Goal: Task Accomplishment & Management: Manage account settings

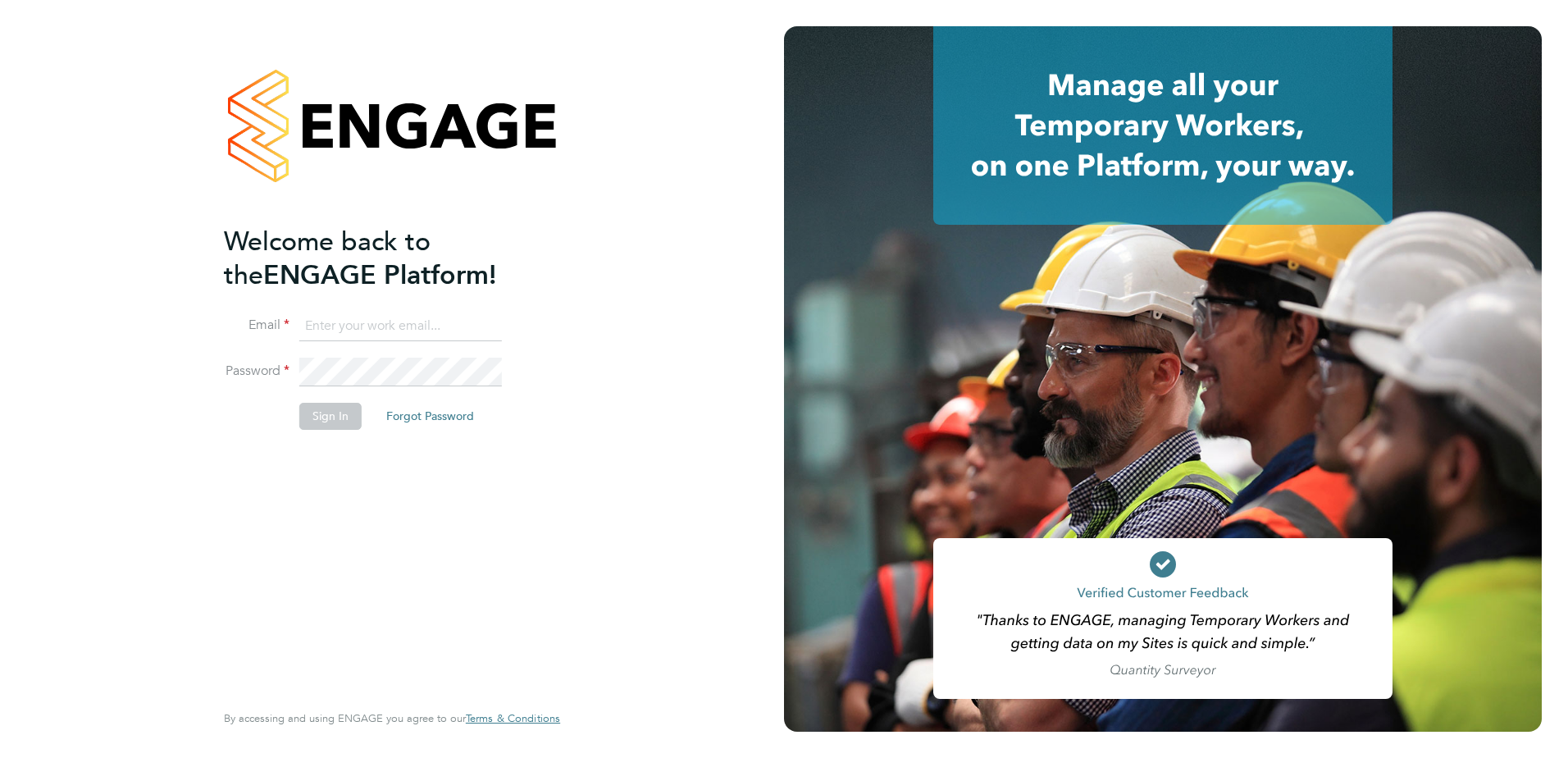
type input "[PERSON_NAME][EMAIL_ADDRESS][PERSON_NAME][DOMAIN_NAME]"
click at [327, 422] on button "Sign In" at bounding box center [331, 415] width 63 height 26
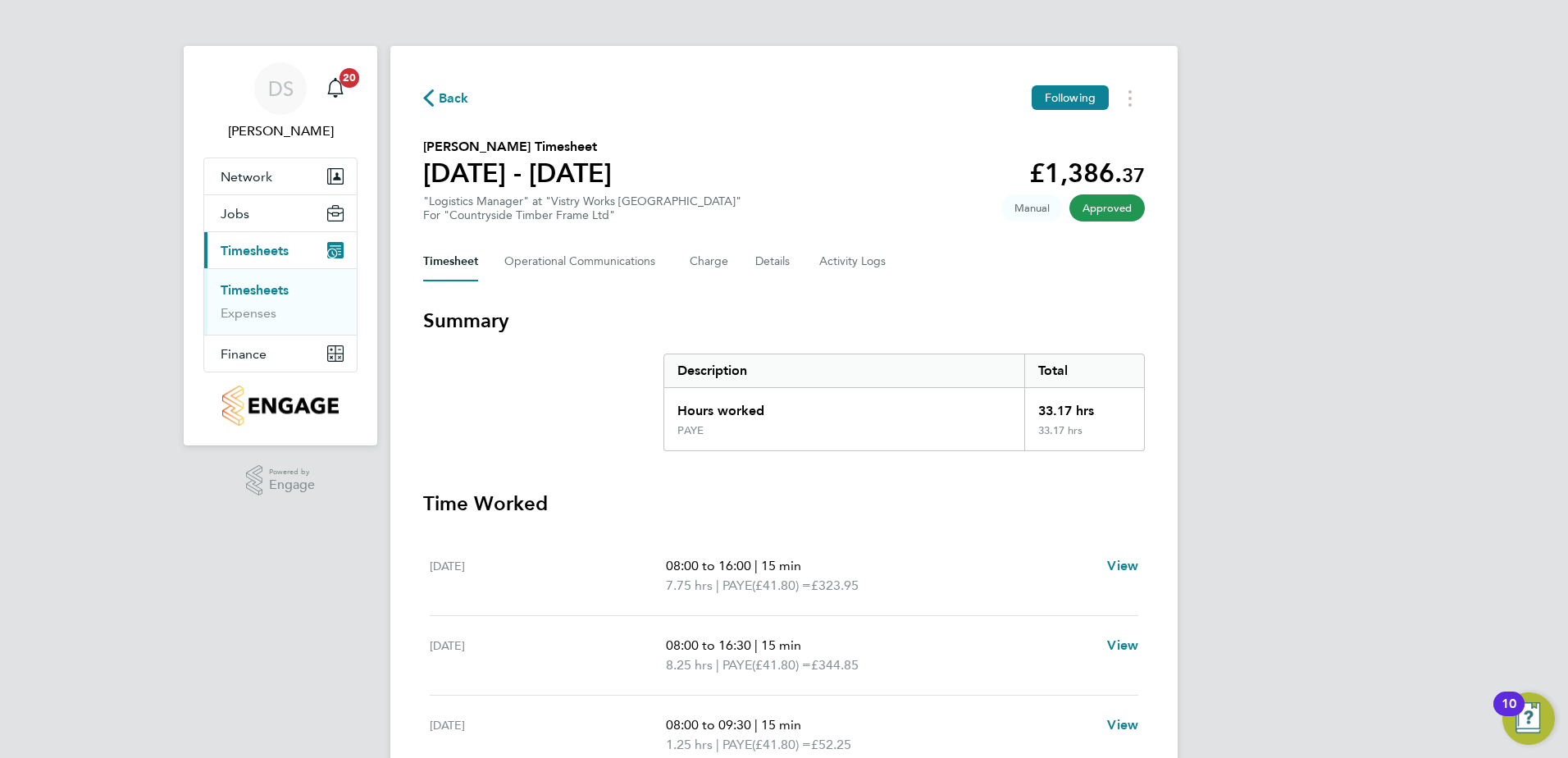
click at [456, 96] on span "Back" at bounding box center [454, 99] width 30 height 20
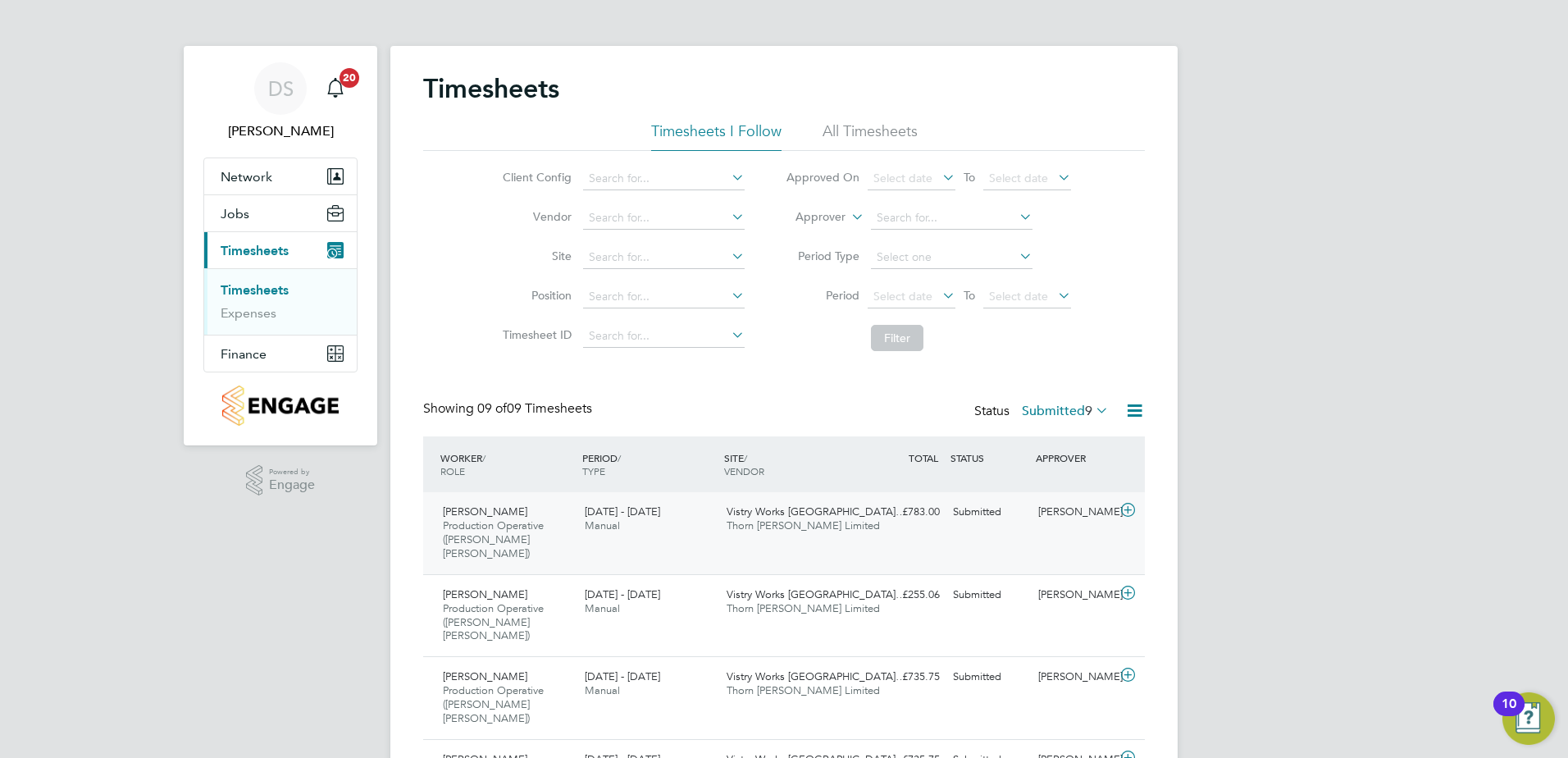
click at [1130, 512] on icon at bounding box center [1128, 510] width 21 height 13
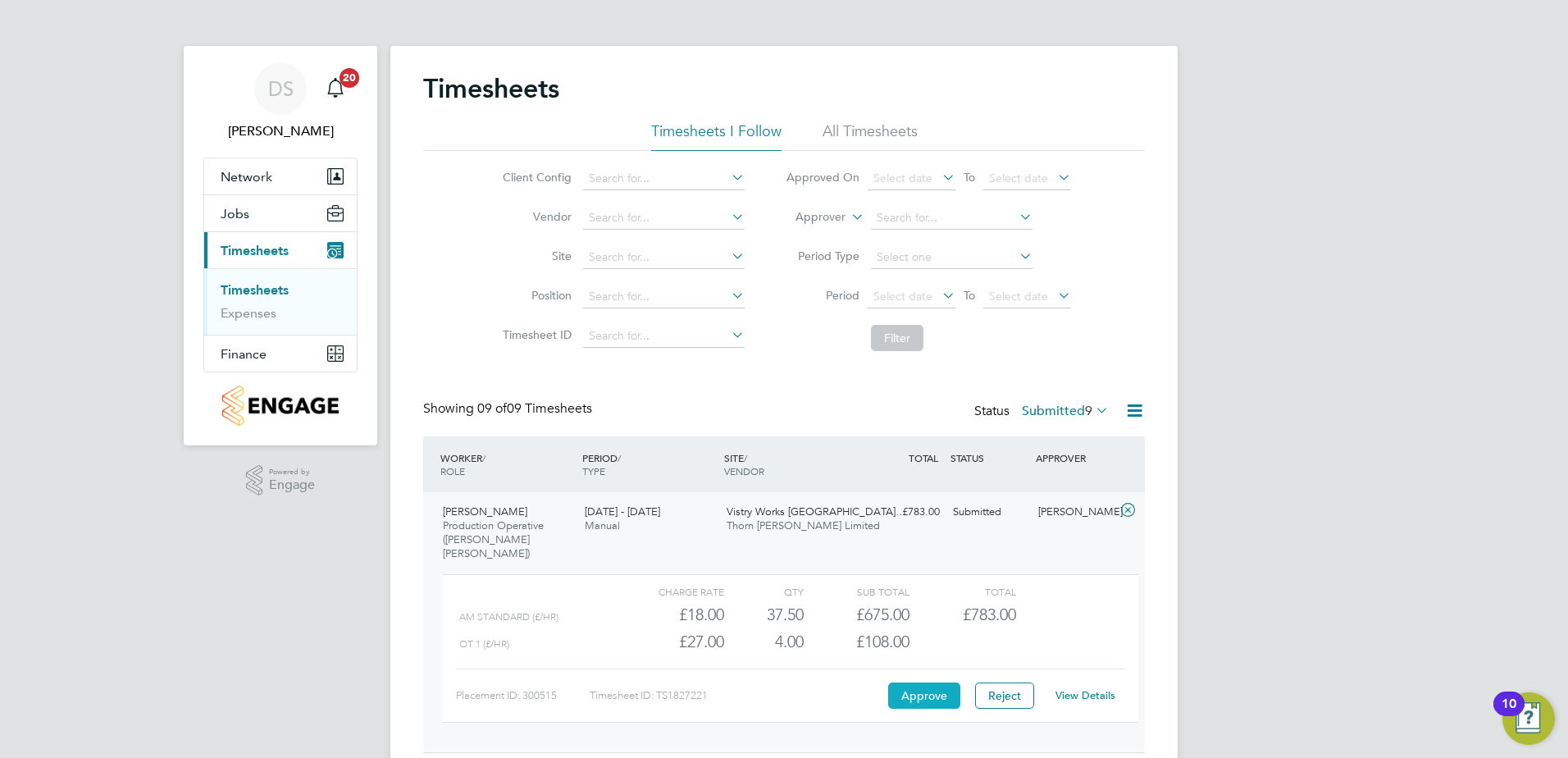
click at [915, 684] on button "Approve" at bounding box center [923, 695] width 72 height 26
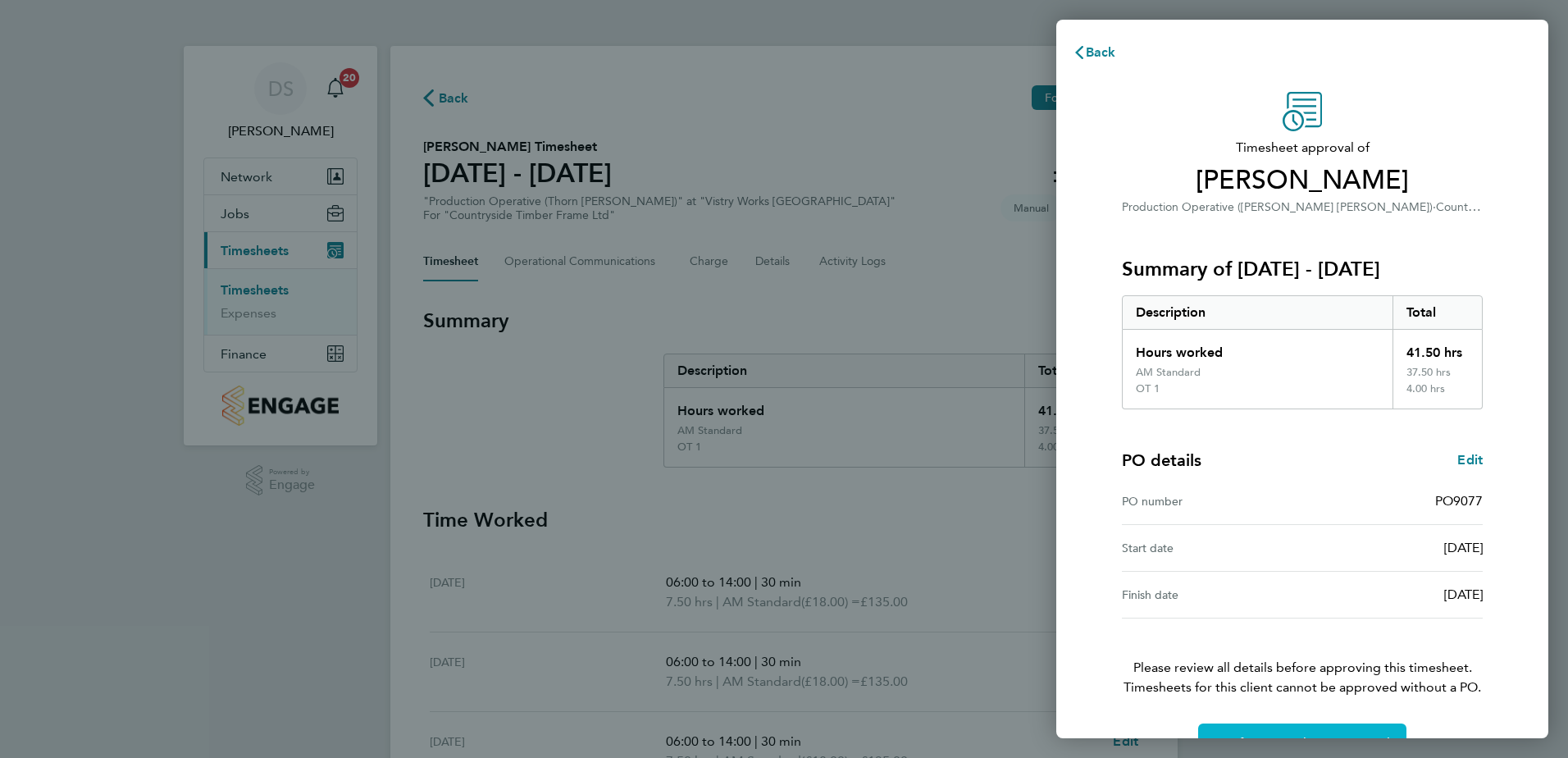
click at [1357, 733] on button "Confirm Timesheet Approval" at bounding box center [1302, 744] width 208 height 39
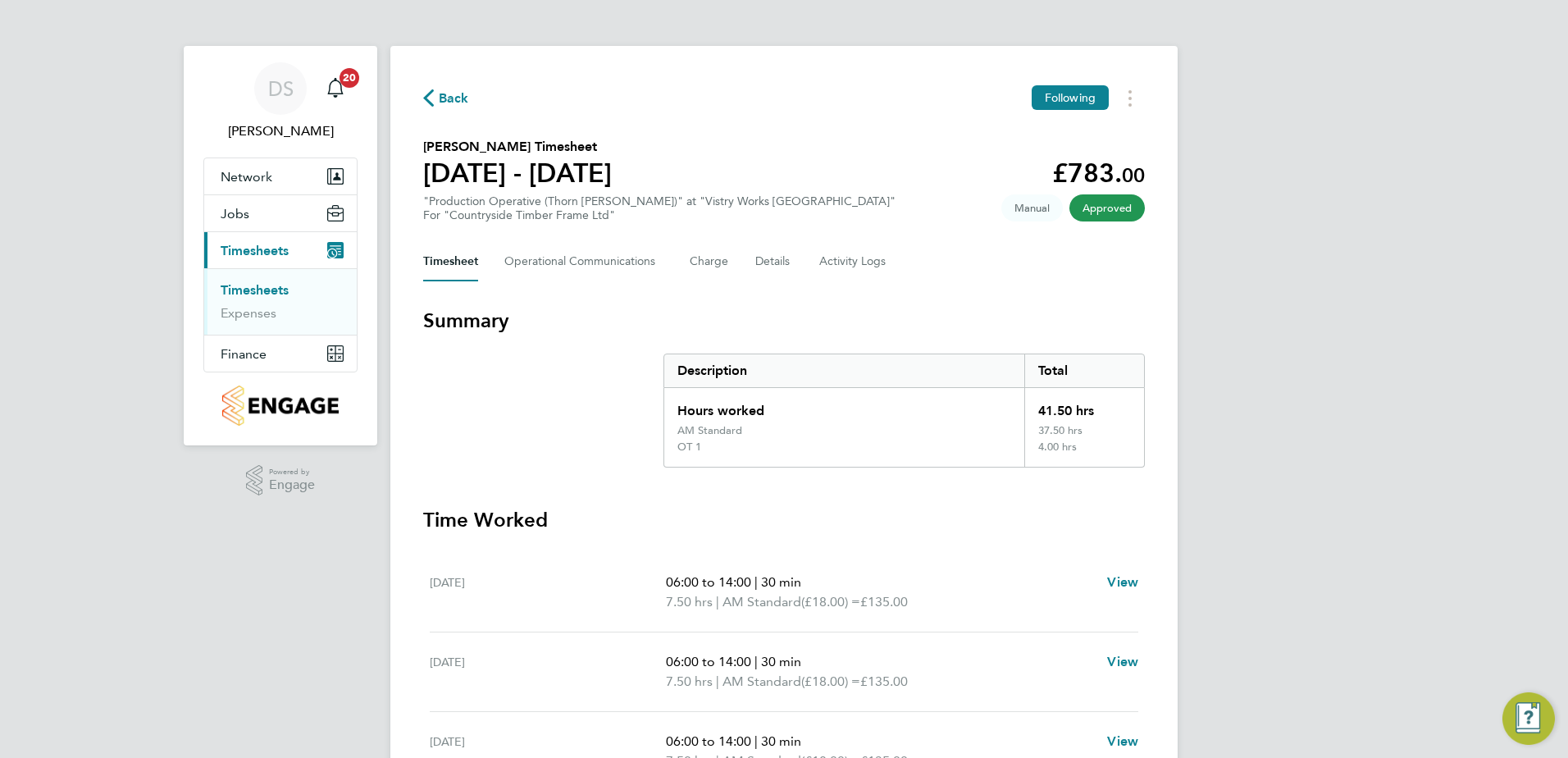
click at [437, 100] on span "Back" at bounding box center [446, 97] width 46 height 15
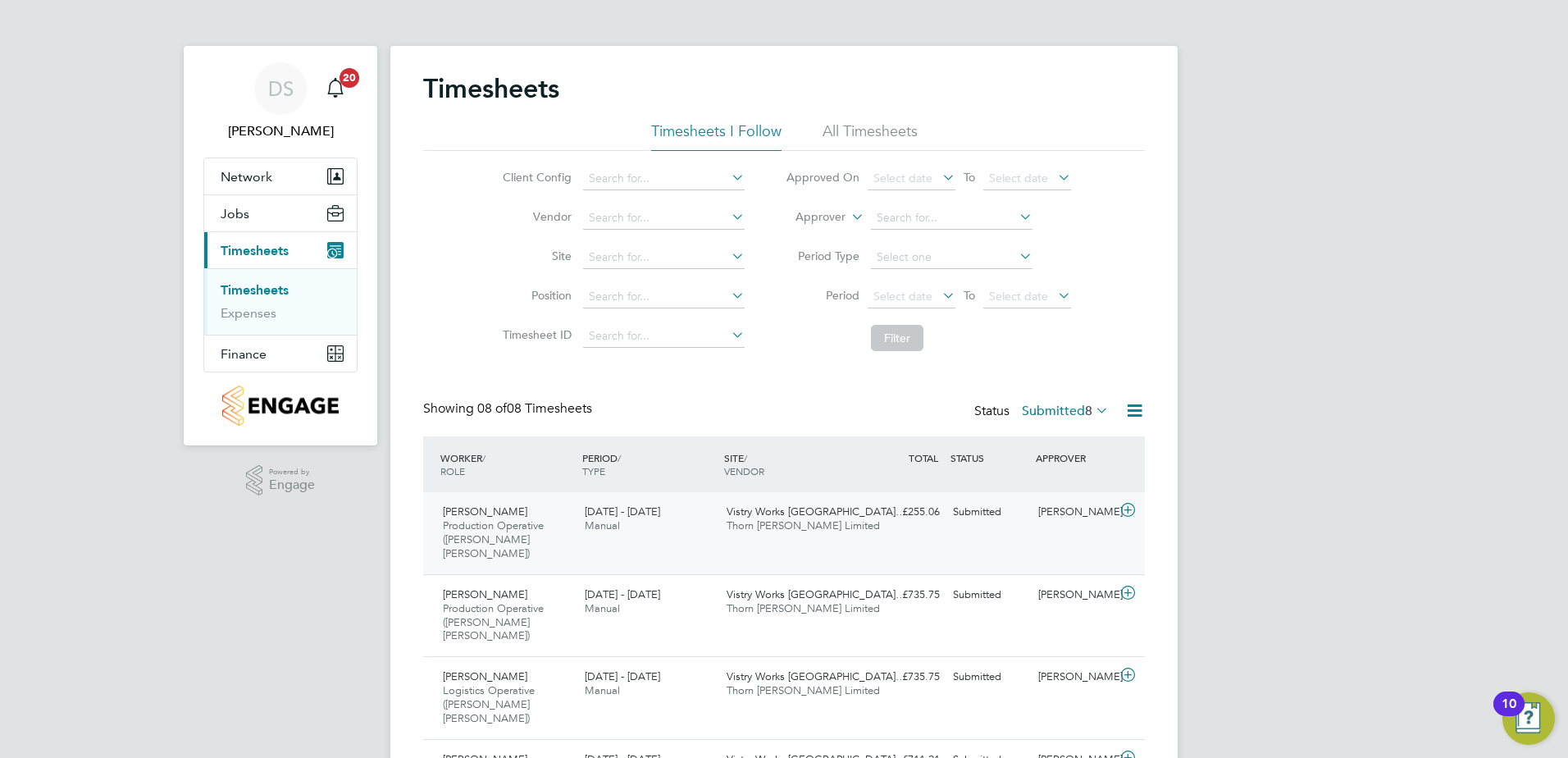
click at [1134, 517] on icon at bounding box center [1128, 510] width 21 height 13
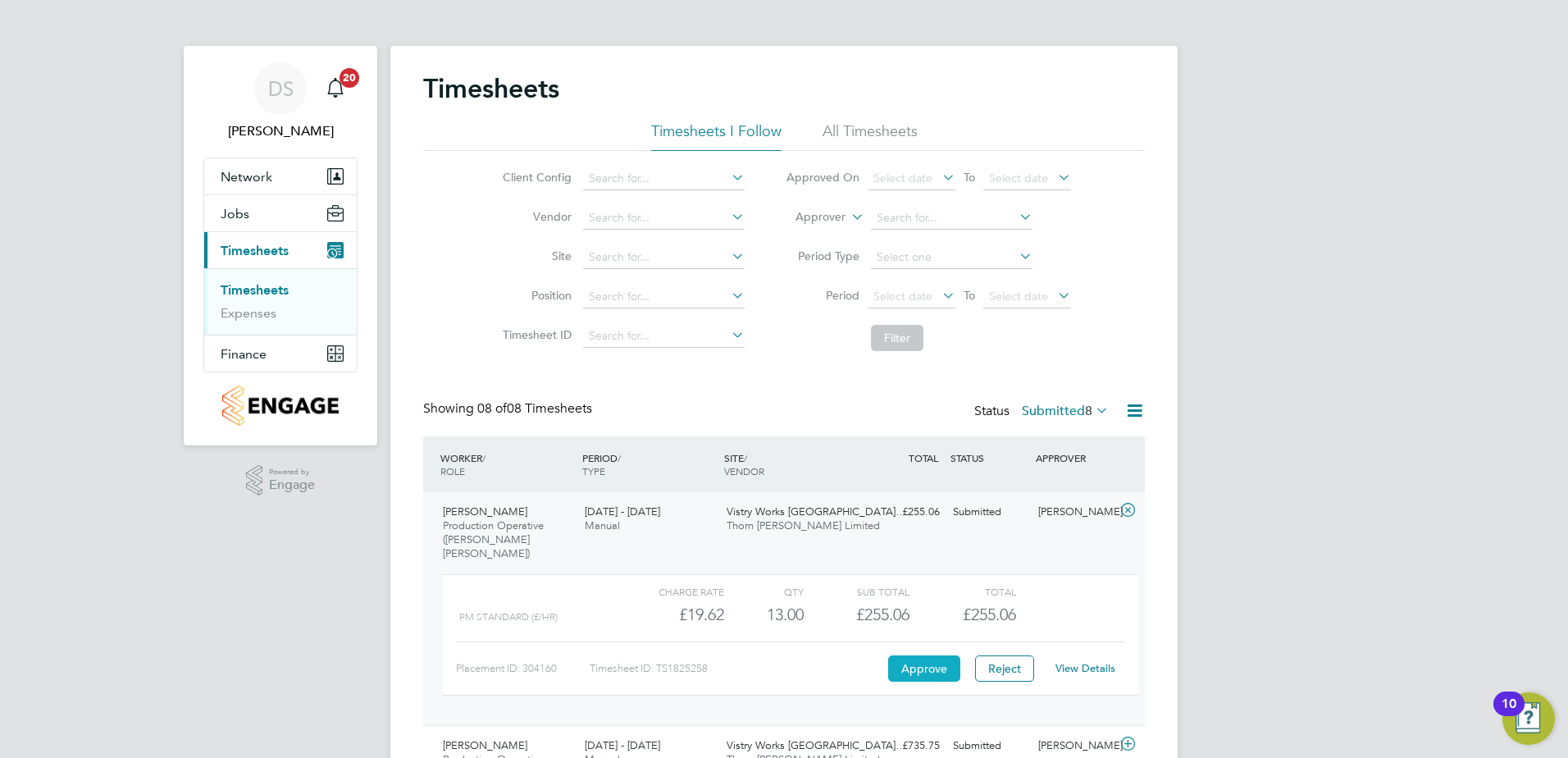
click at [926, 656] on button "Approve" at bounding box center [923, 668] width 72 height 26
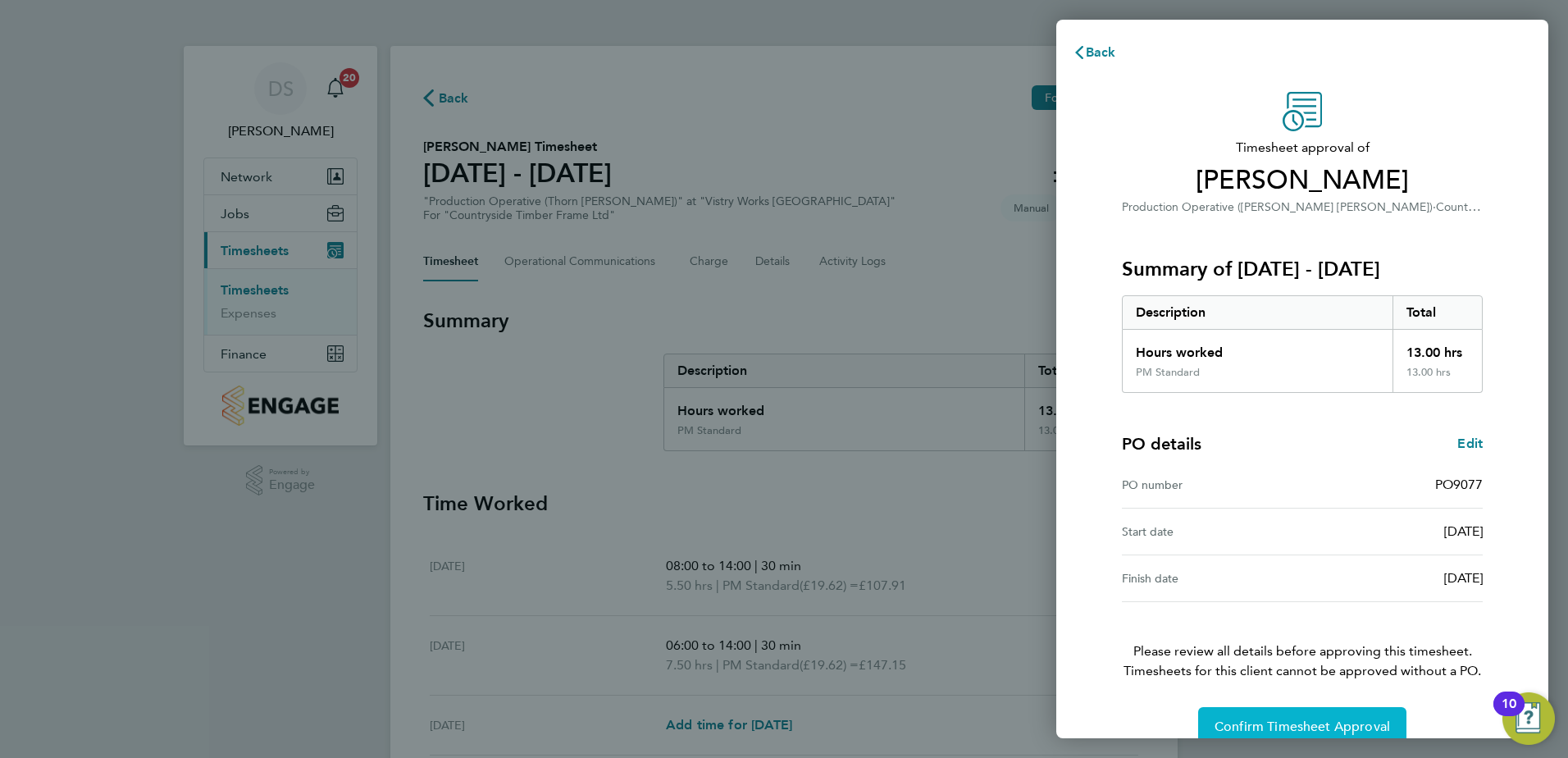
click at [1336, 714] on button "Confirm Timesheet Approval" at bounding box center [1302, 727] width 208 height 39
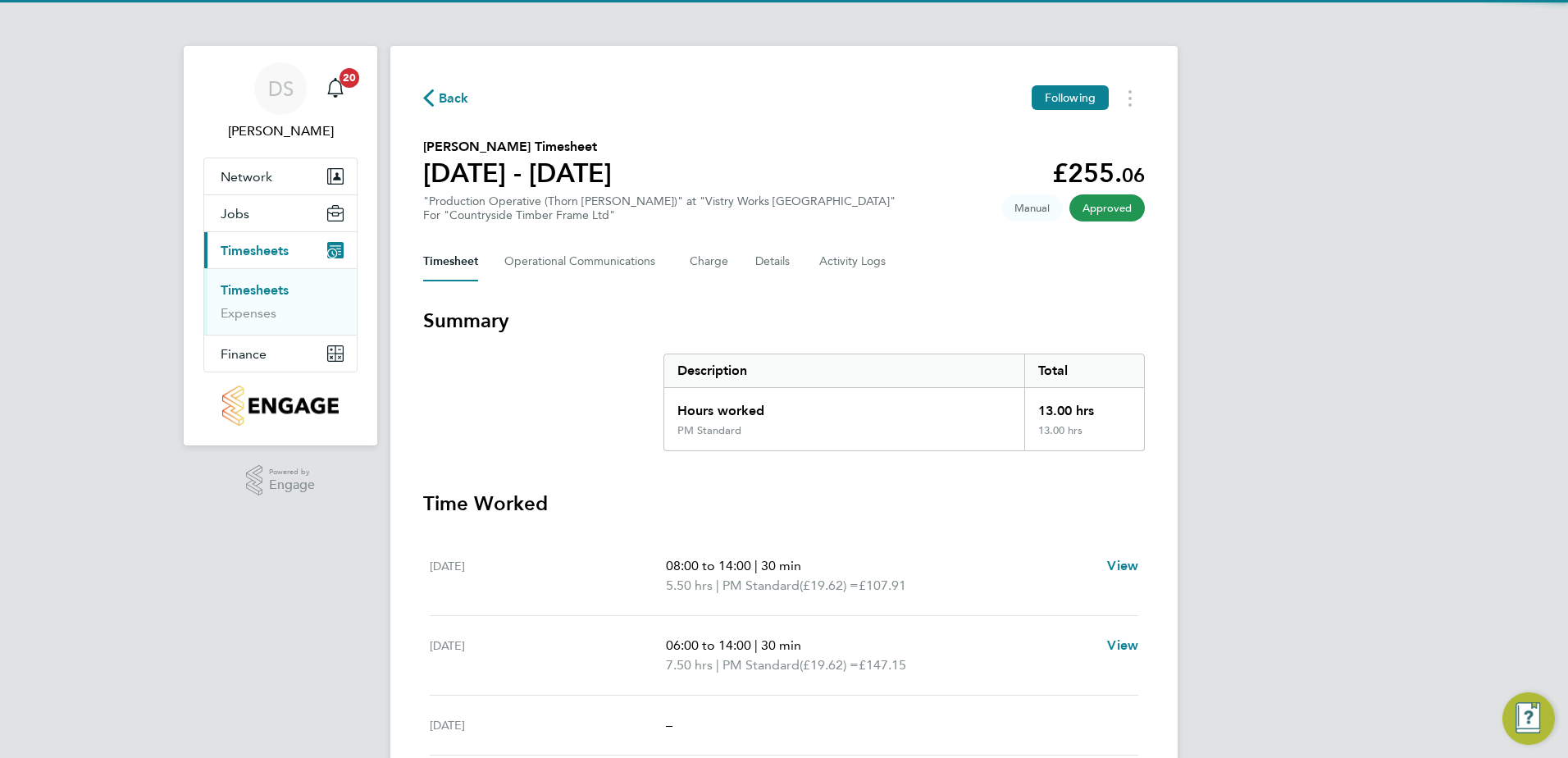
click at [465, 99] on span "Back" at bounding box center [454, 99] width 30 height 20
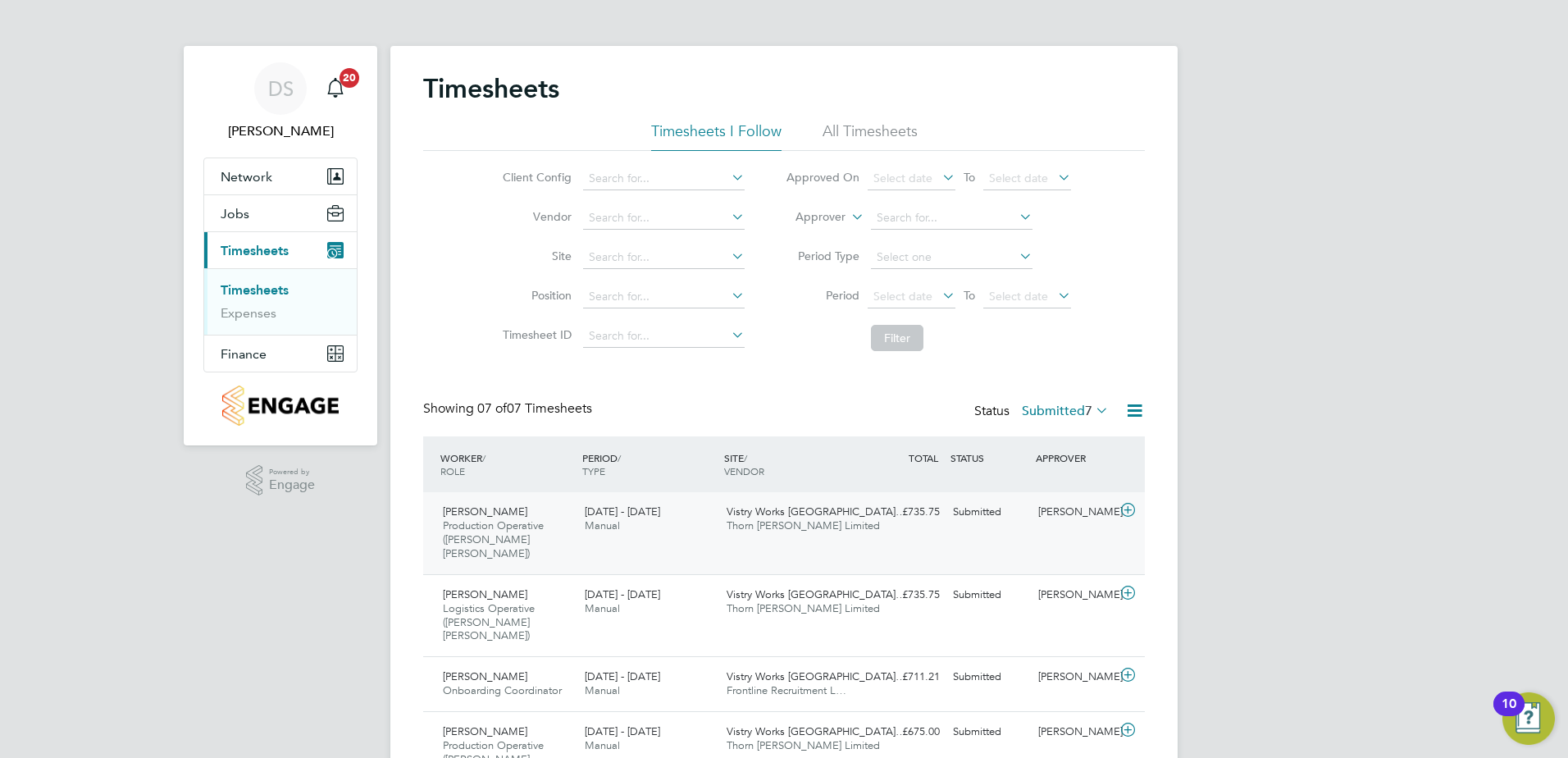
click at [1129, 514] on icon at bounding box center [1128, 510] width 21 height 13
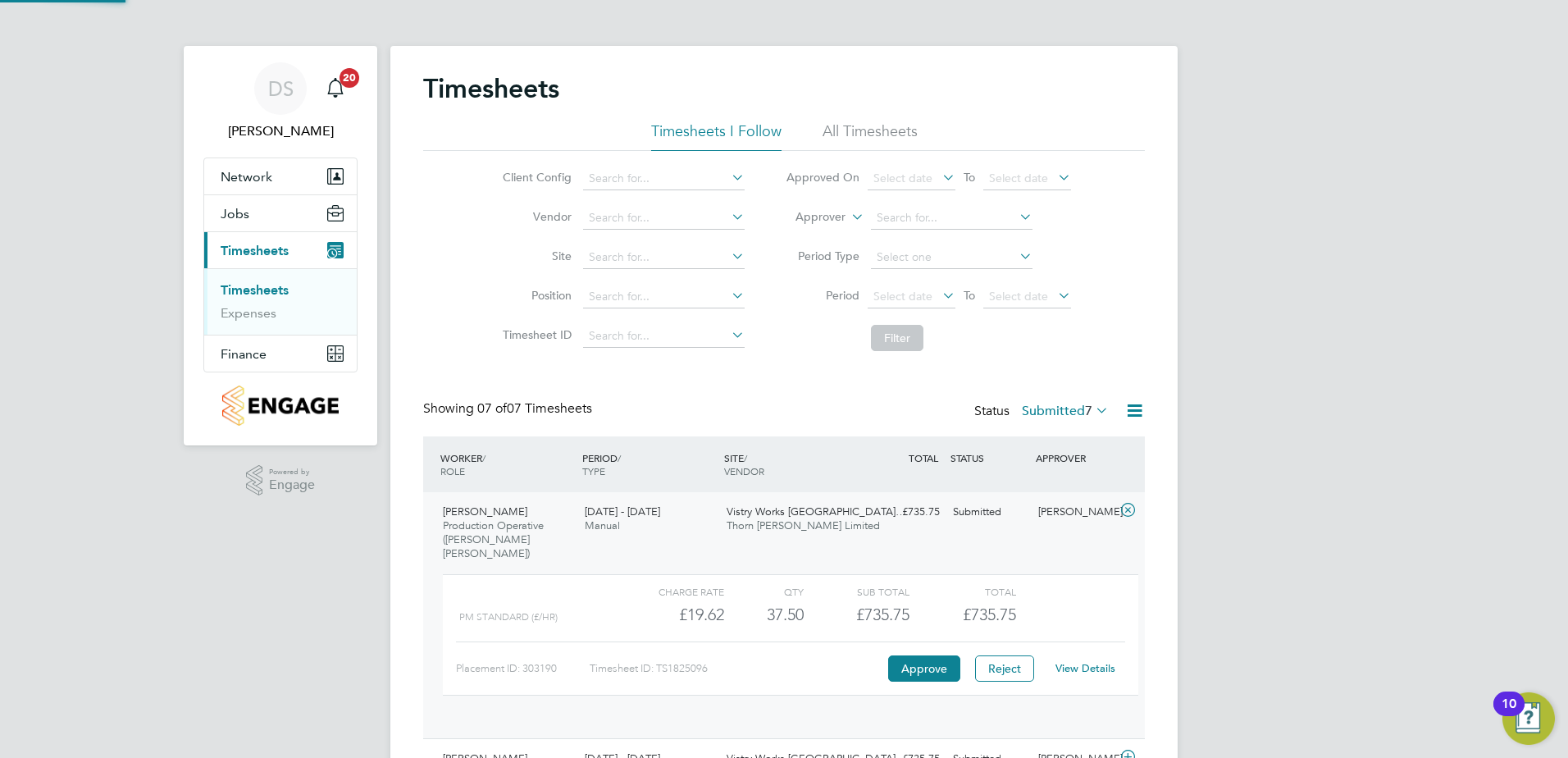
scroll to position [8, 8]
click at [934, 657] on button "Approve" at bounding box center [923, 668] width 72 height 26
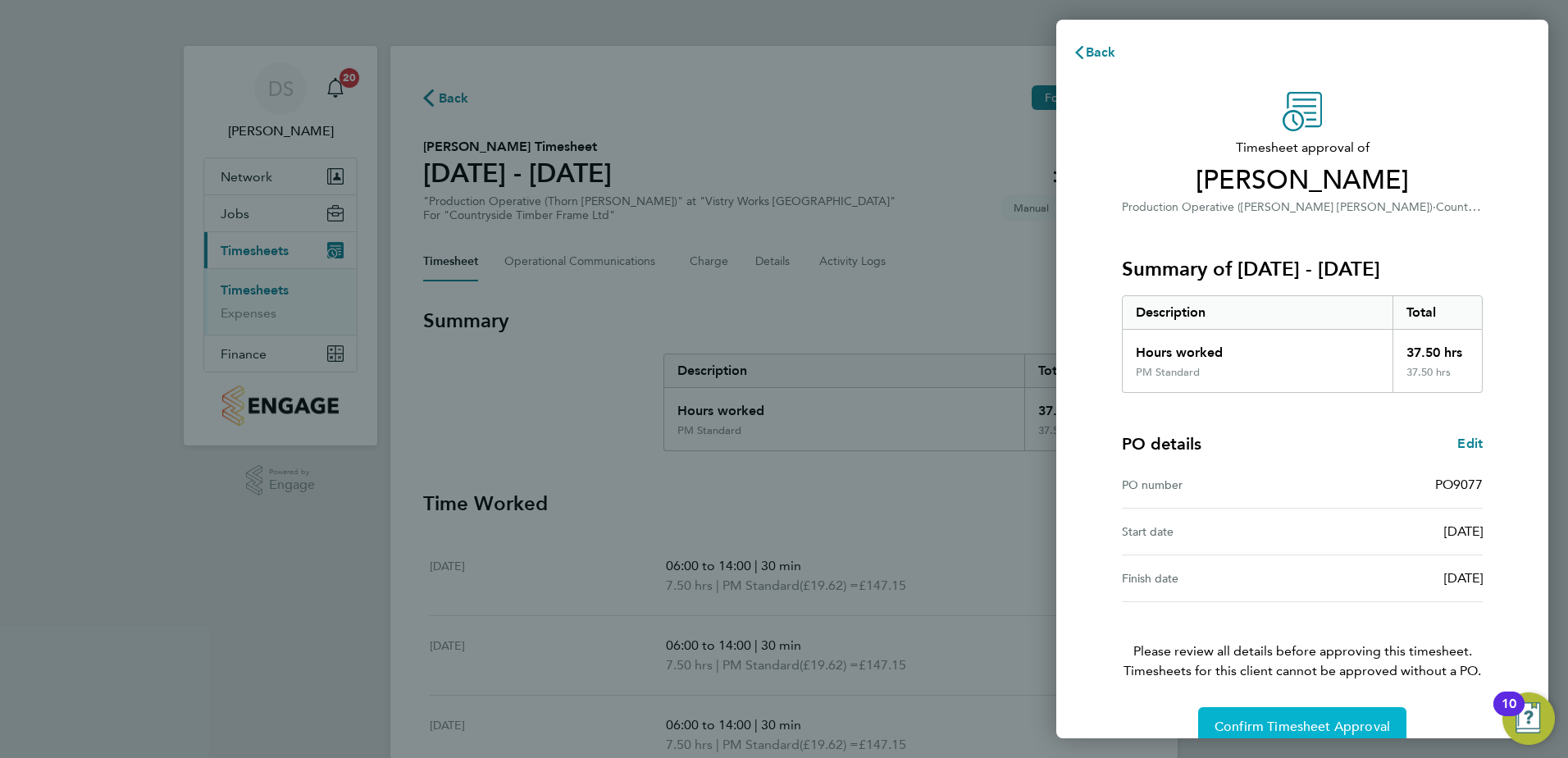
drag, startPoint x: 1338, startPoint y: 717, endPoint x: 1319, endPoint y: 712, distance: 19.6
click at [1338, 718] on button "Confirm Timesheet Approval" at bounding box center [1302, 727] width 208 height 39
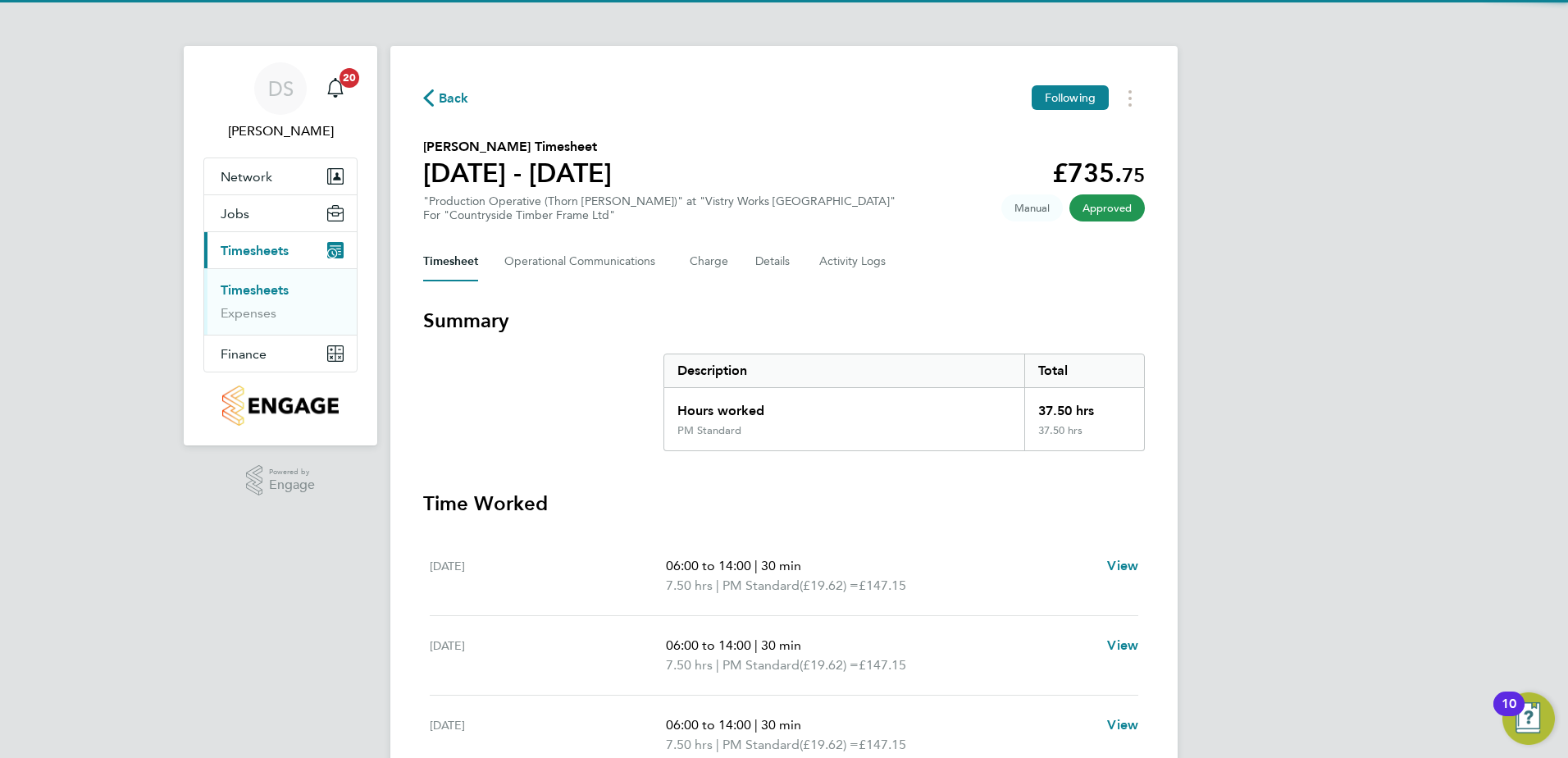
click at [446, 100] on span "Back" at bounding box center [454, 99] width 30 height 20
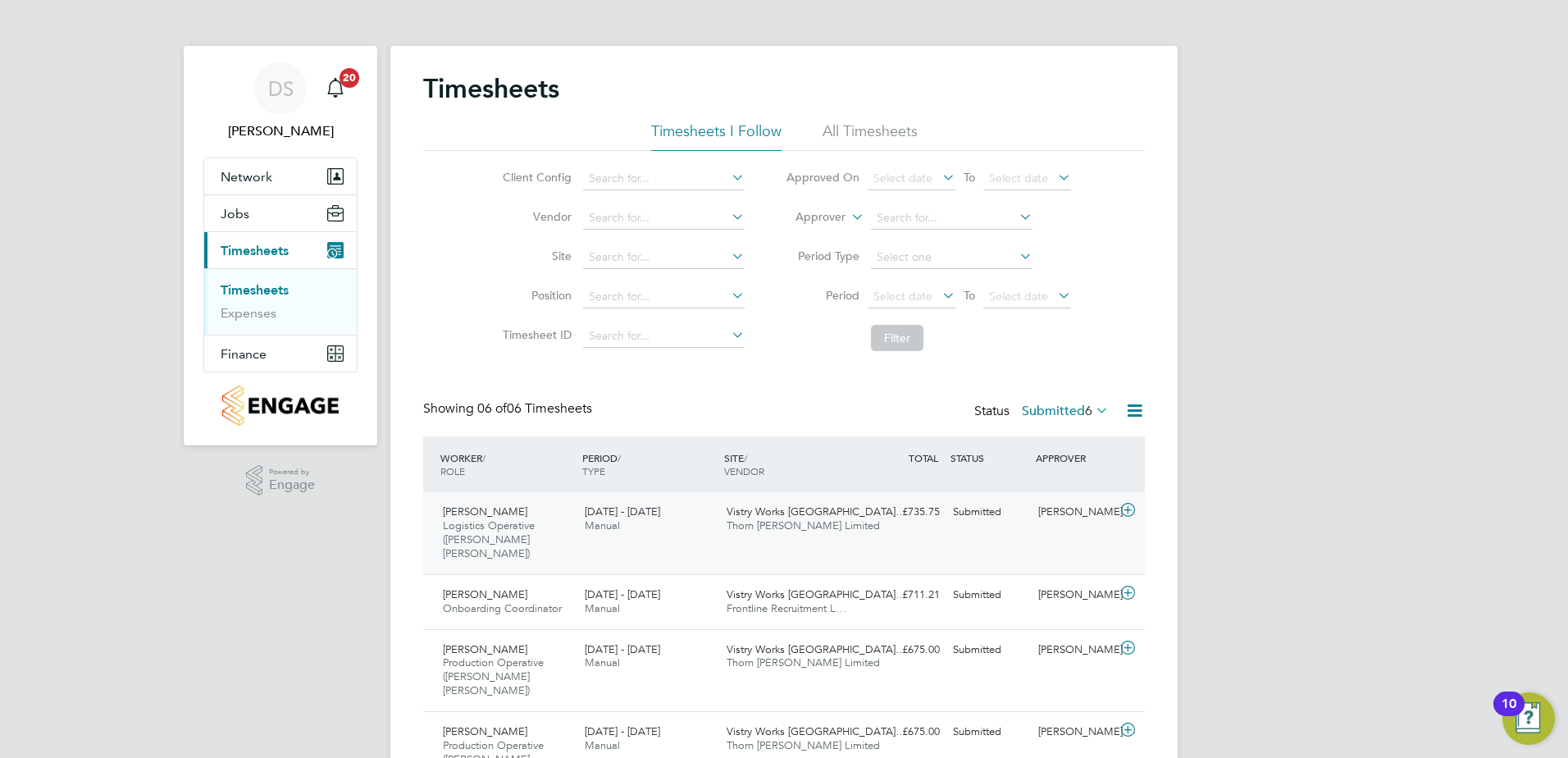
click at [1131, 510] on icon at bounding box center [1128, 510] width 21 height 13
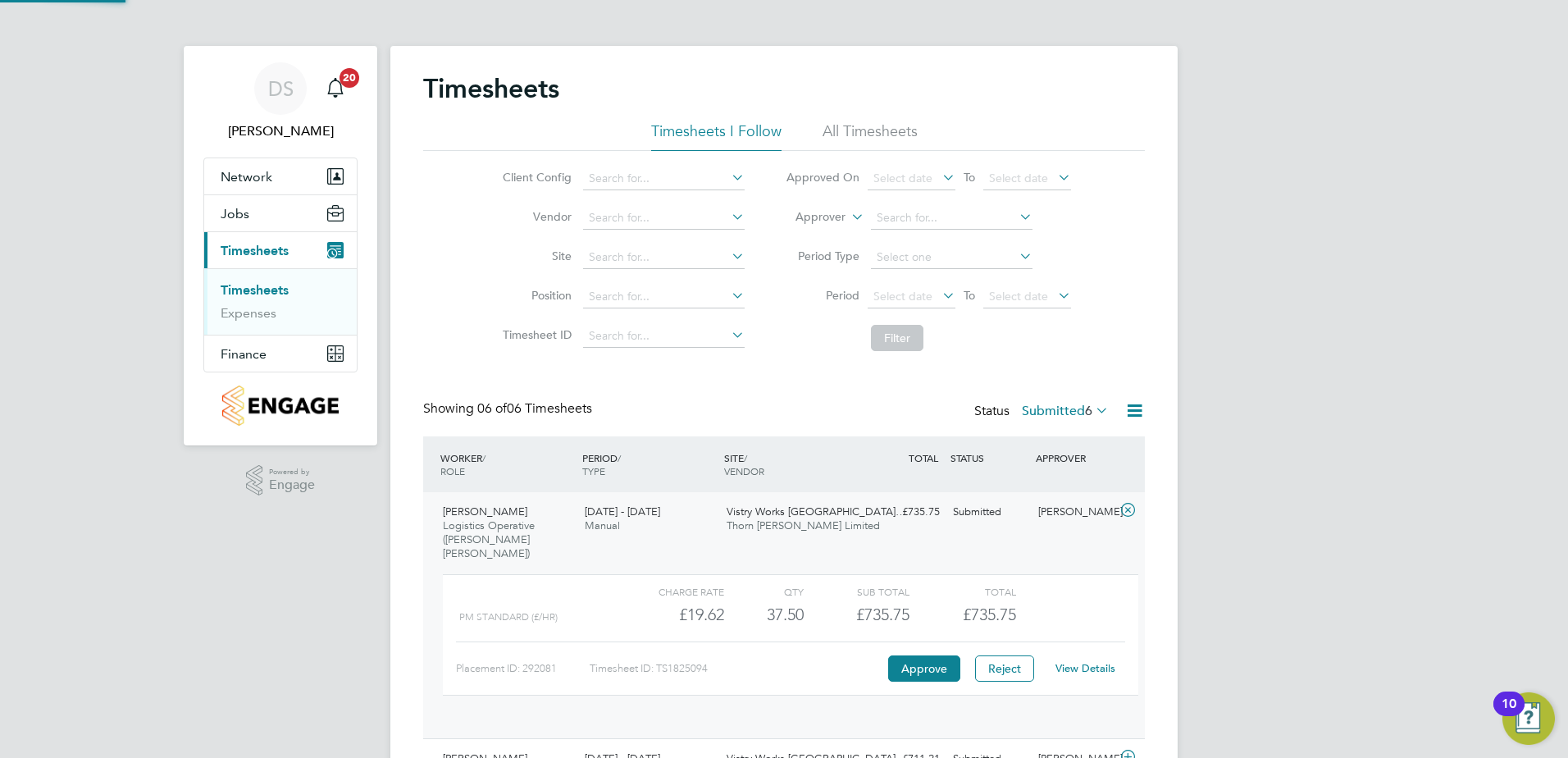
scroll to position [28, 160]
click at [910, 656] on button "Approve" at bounding box center [923, 668] width 72 height 26
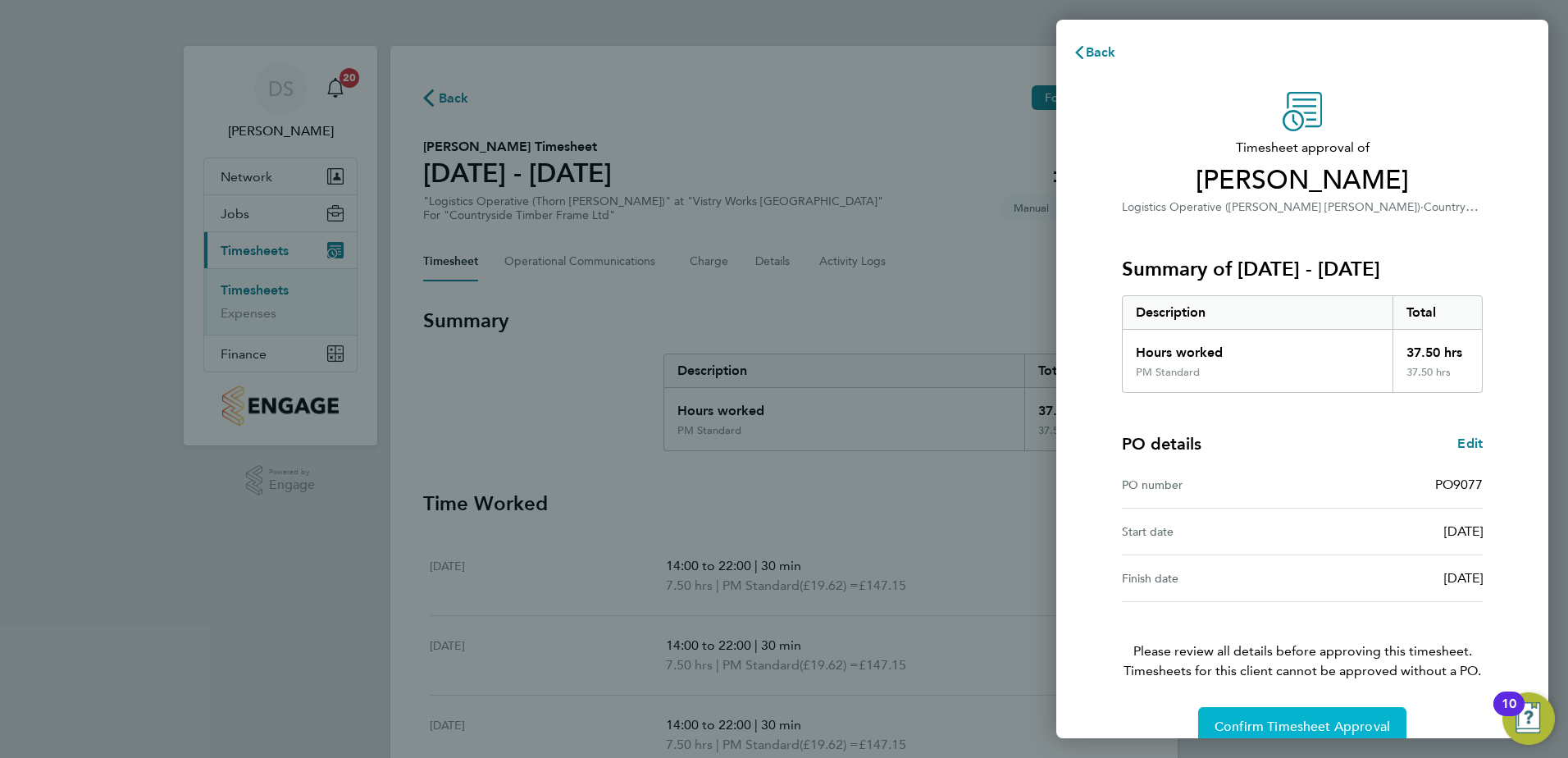
click at [1338, 719] on span "Confirm Timesheet Approval" at bounding box center [1302, 727] width 176 height 16
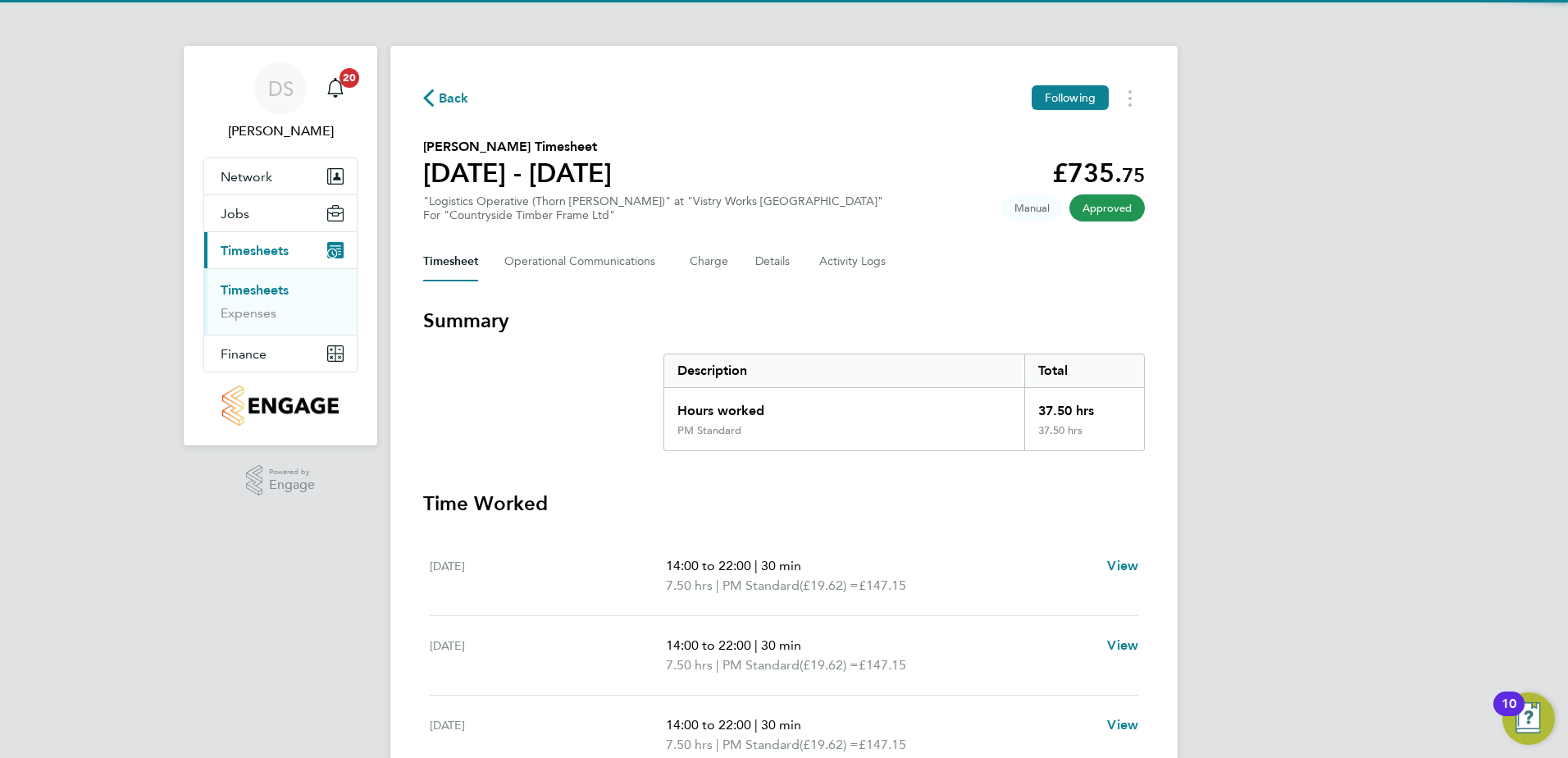
click at [457, 96] on span "Back" at bounding box center [454, 99] width 30 height 20
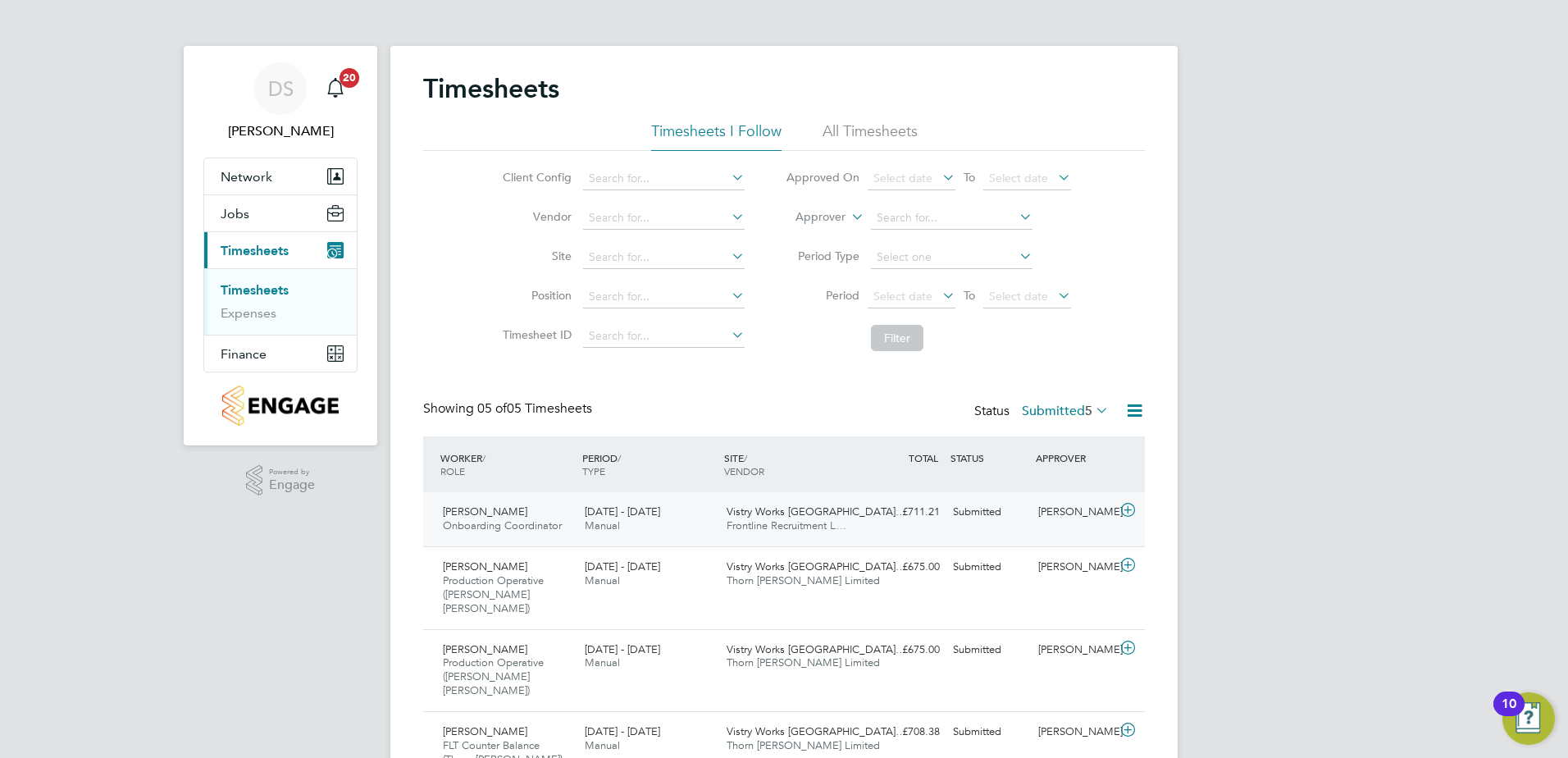
click at [1130, 510] on icon at bounding box center [1128, 510] width 21 height 13
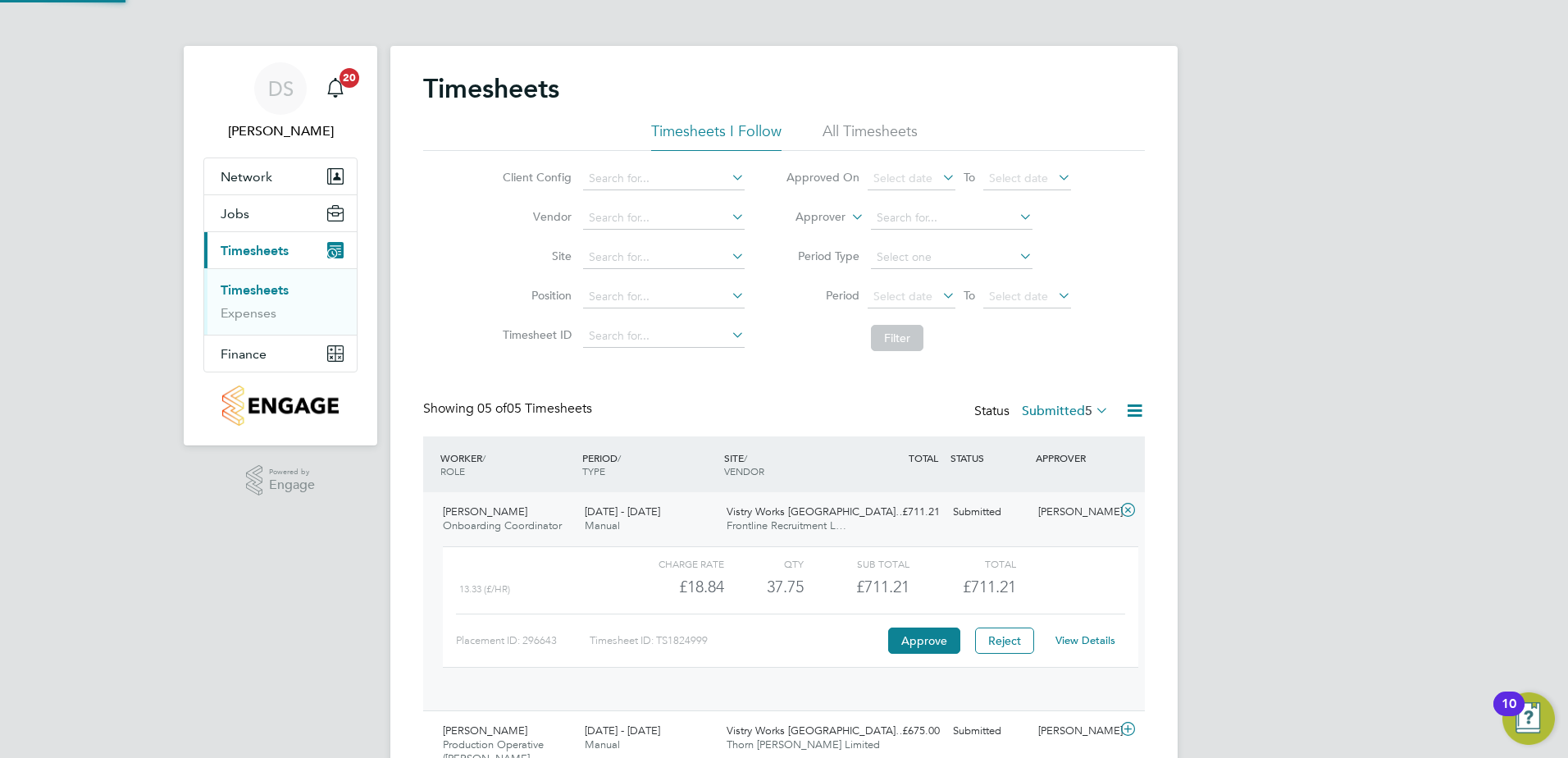
scroll to position [28, 160]
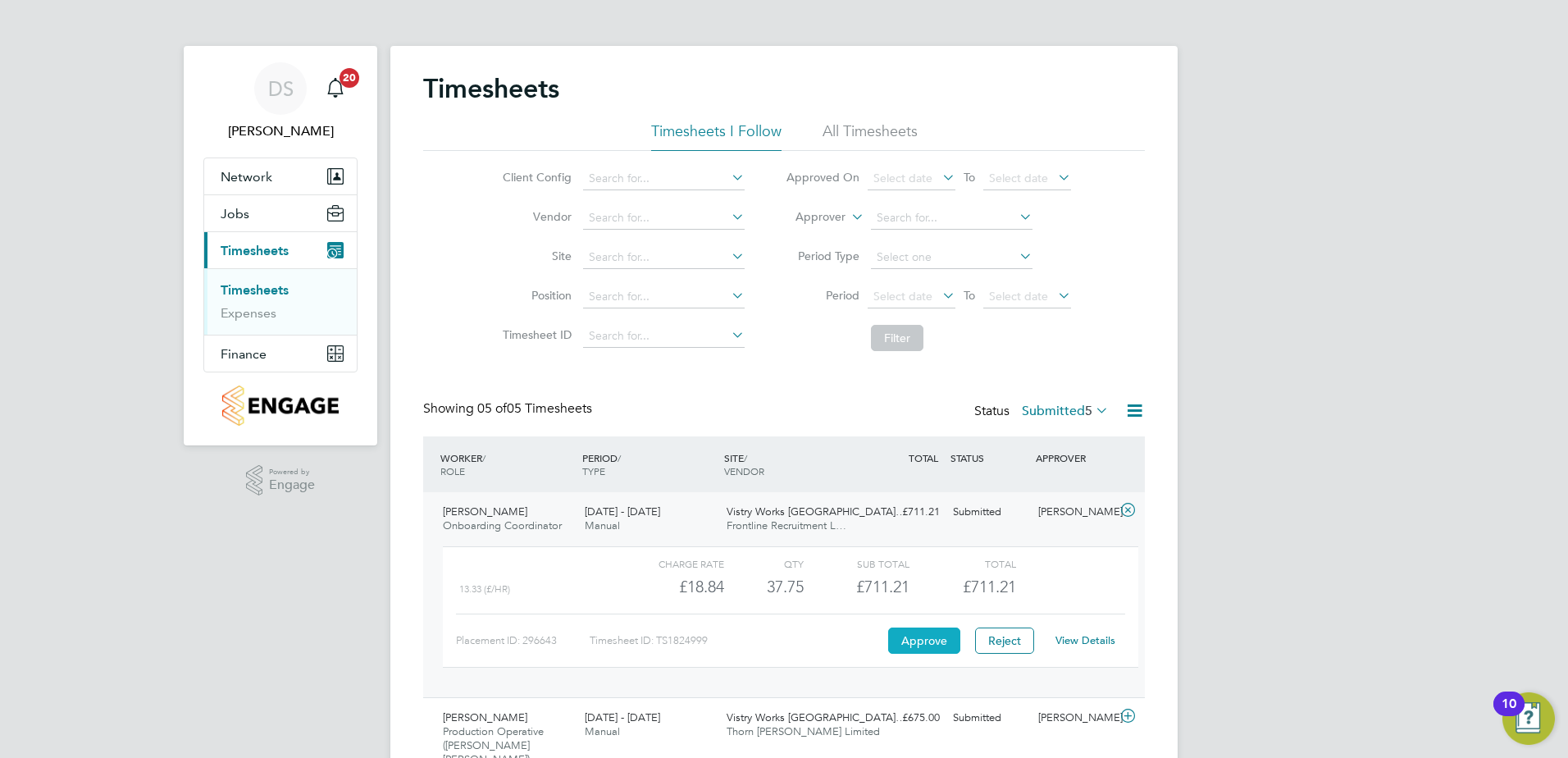
click at [935, 633] on button "Approve" at bounding box center [923, 640] width 72 height 26
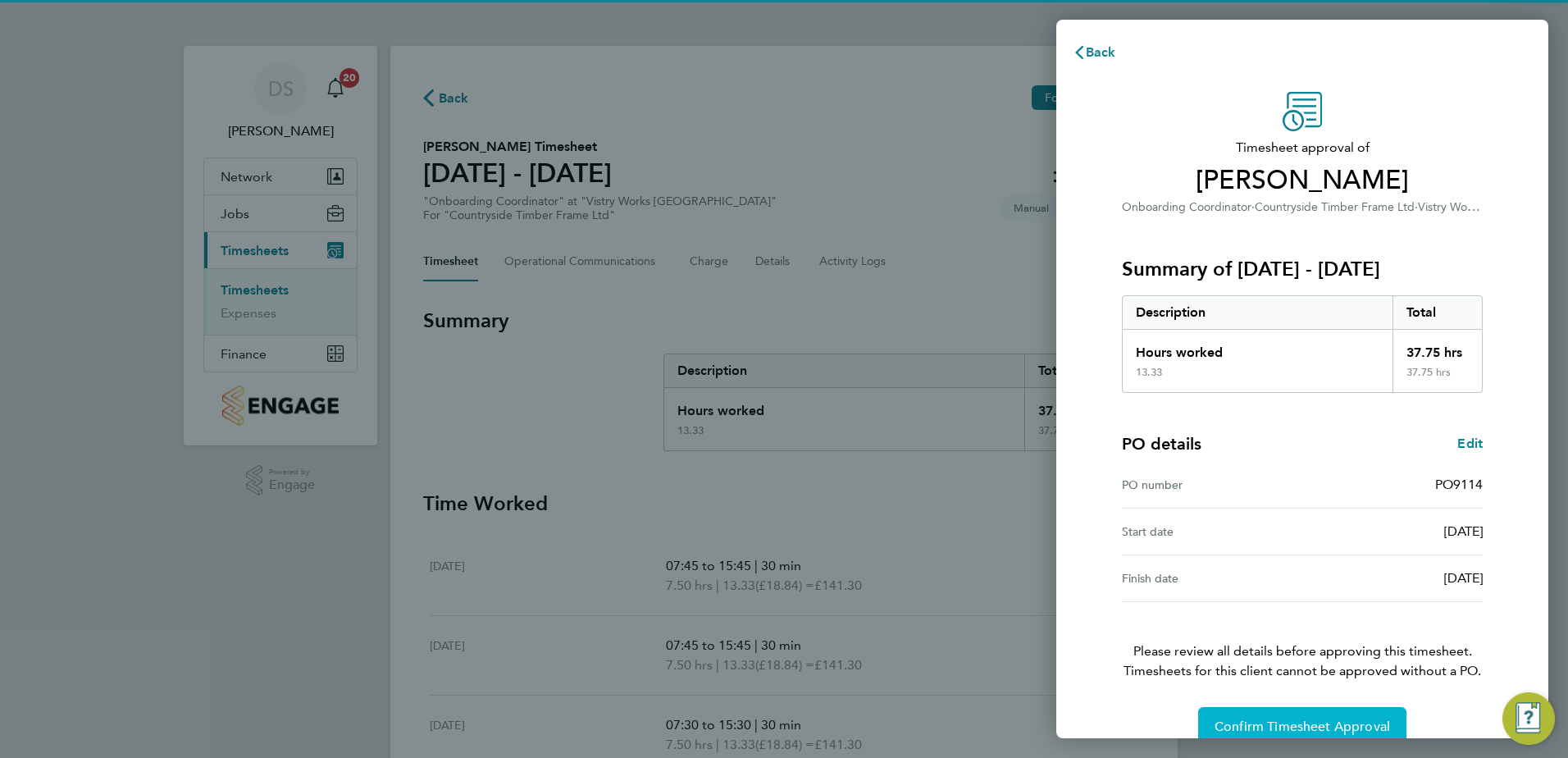
click at [1325, 718] on button "Confirm Timesheet Approval" at bounding box center [1302, 727] width 208 height 39
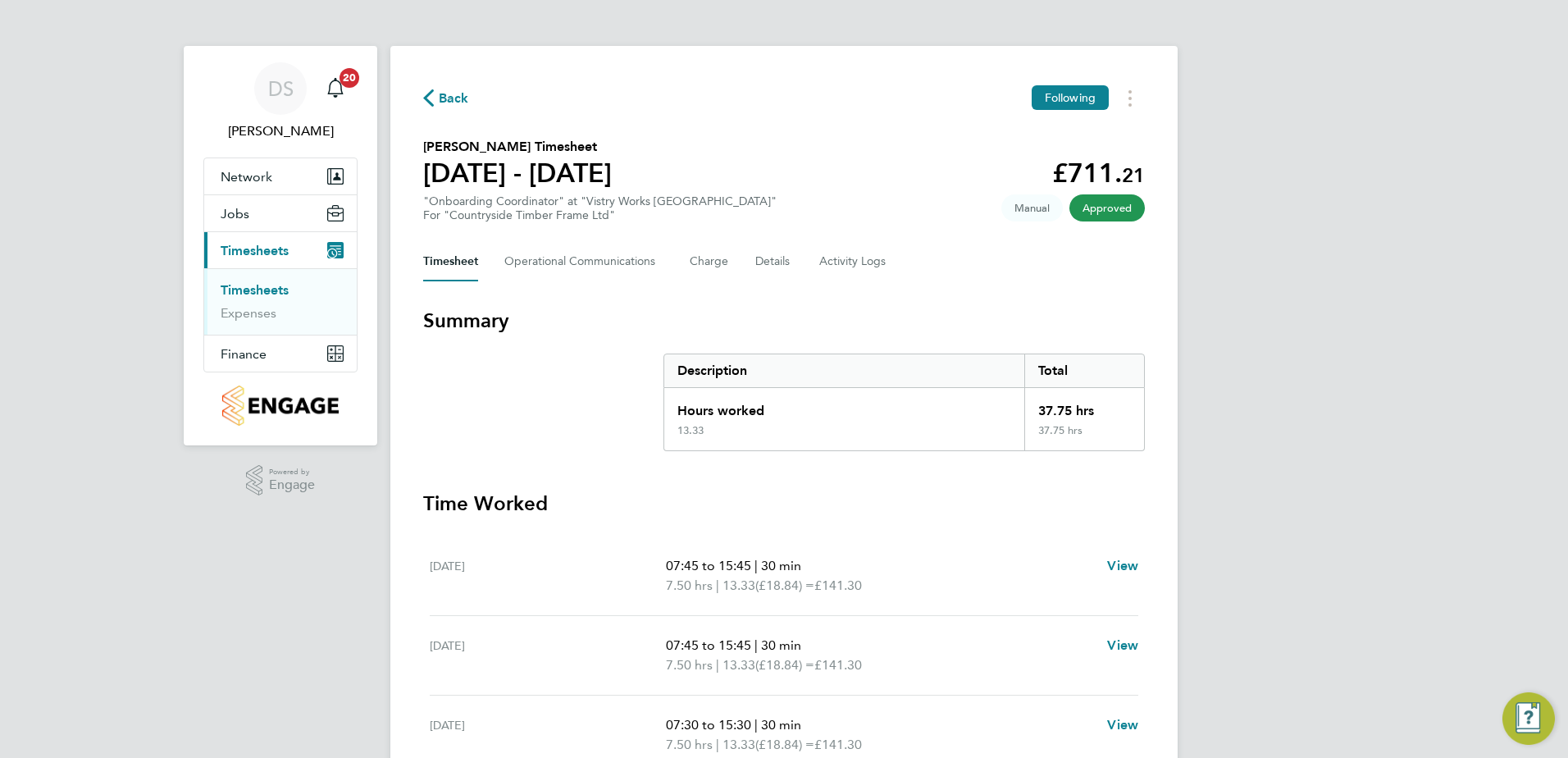
click at [432, 94] on icon "button" at bounding box center [429, 98] width 11 height 17
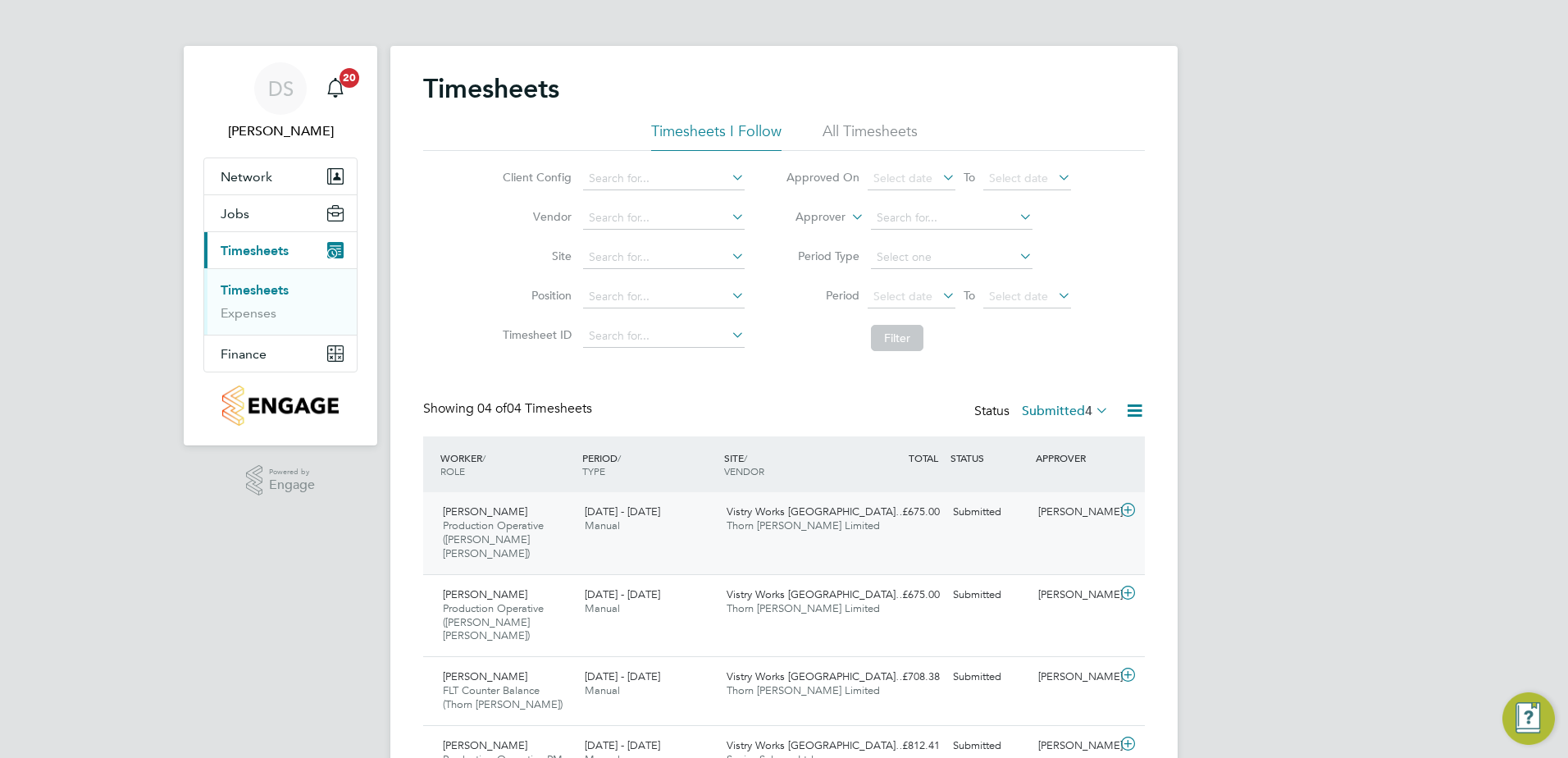
click at [1122, 513] on icon at bounding box center [1128, 510] width 21 height 13
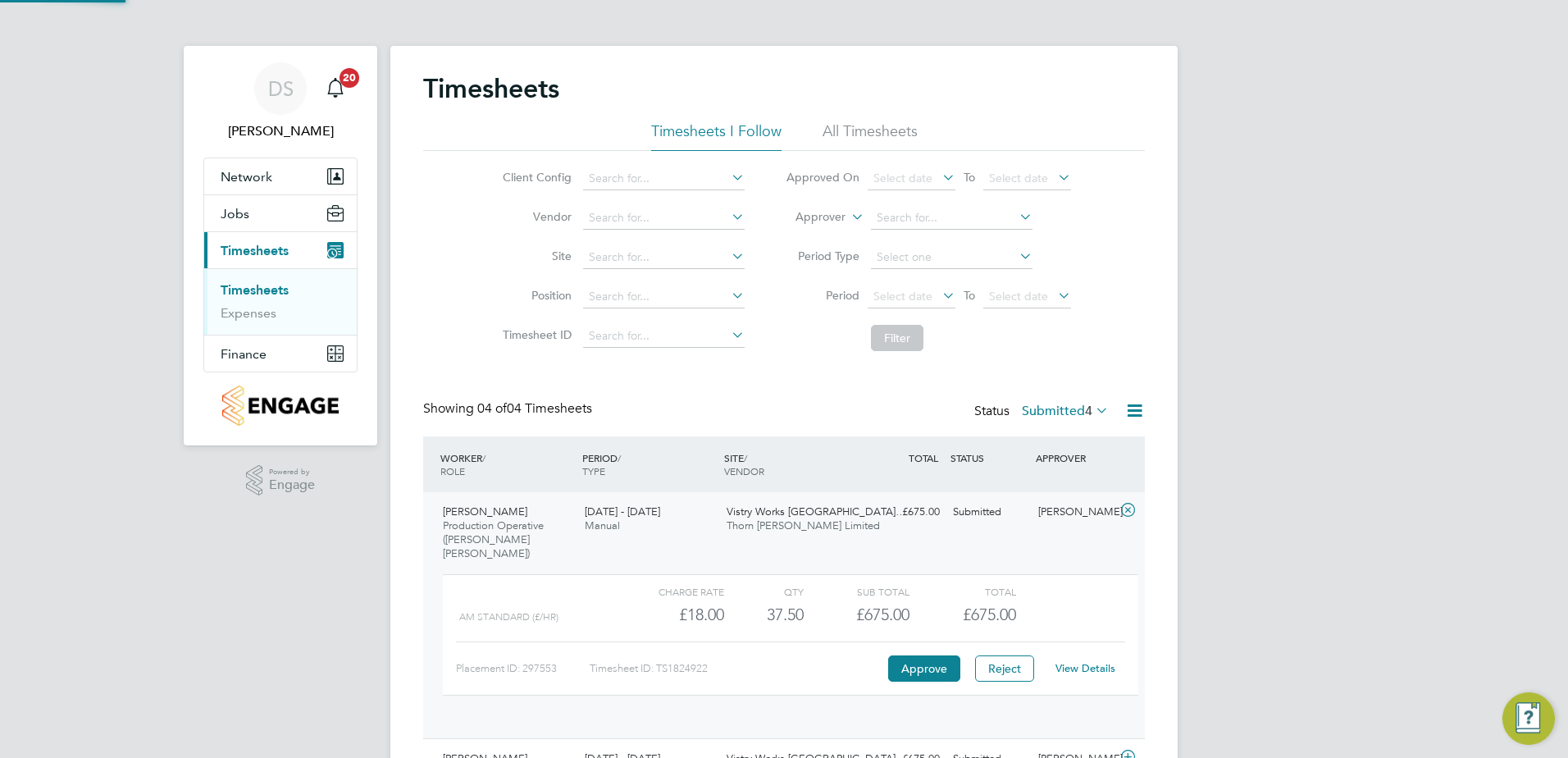
scroll to position [28, 160]
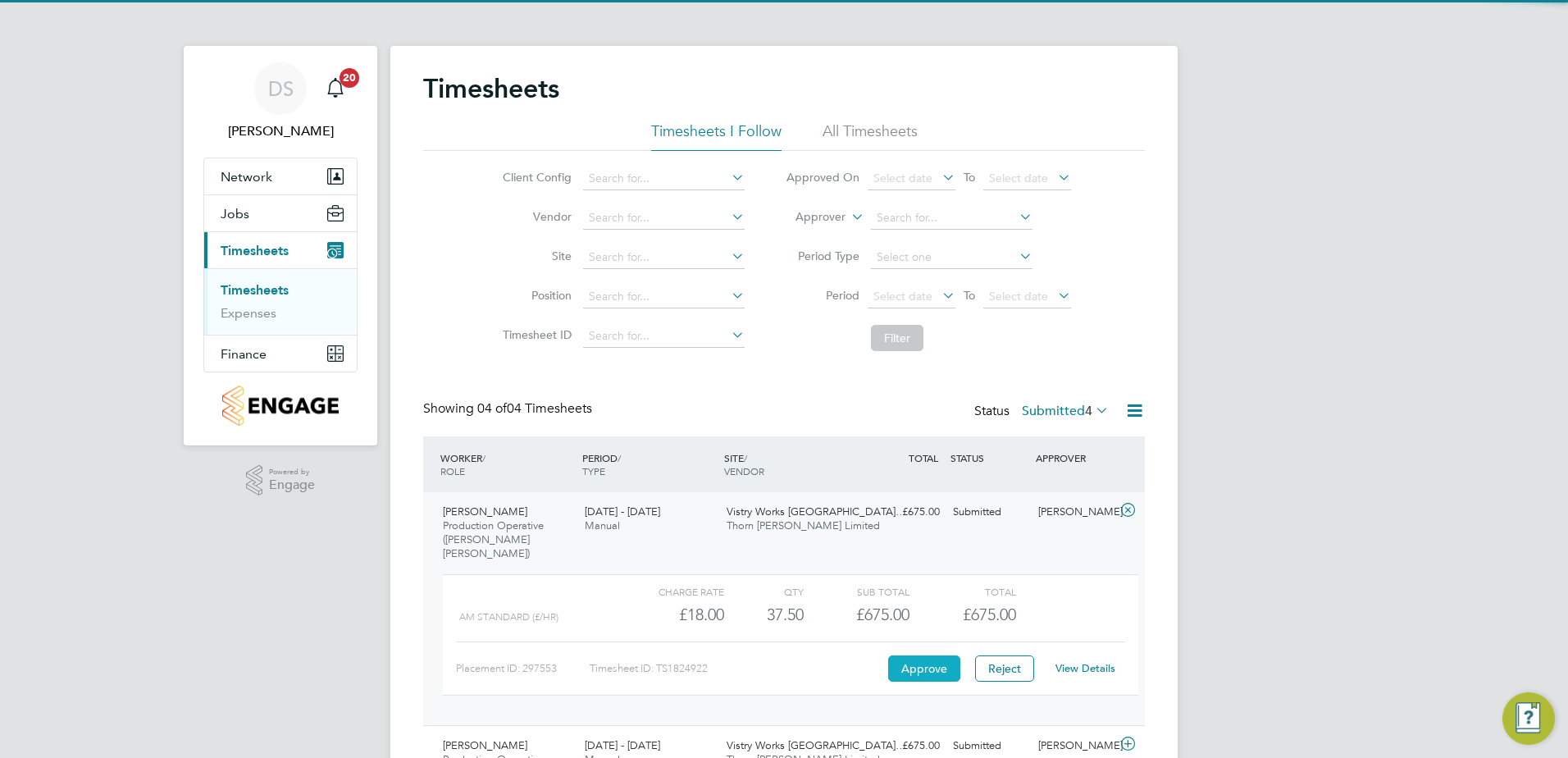
click at [926, 656] on button "Approve" at bounding box center [923, 668] width 72 height 26
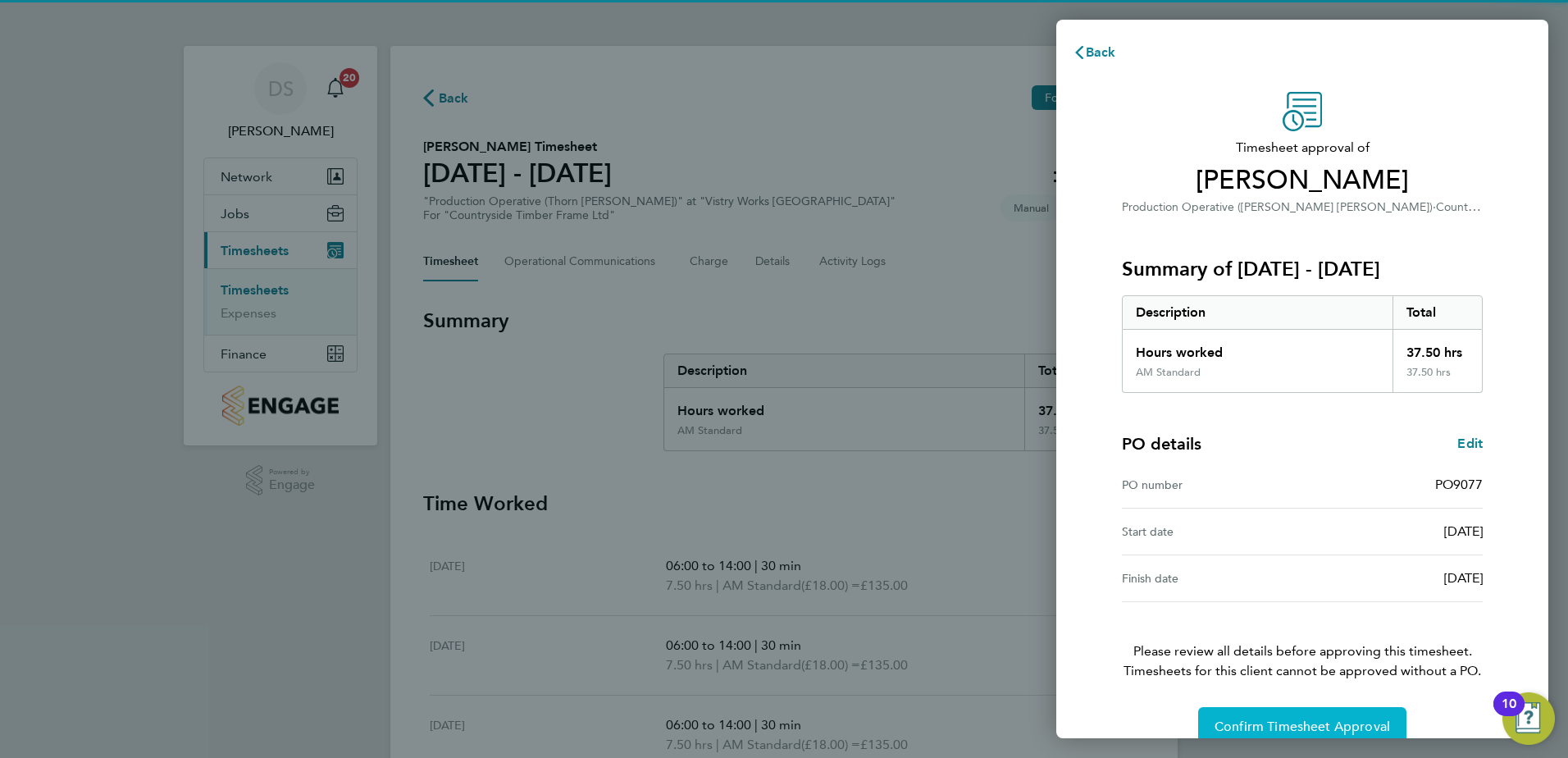
click at [1297, 720] on span "Confirm Timesheet Approval" at bounding box center [1302, 727] width 176 height 16
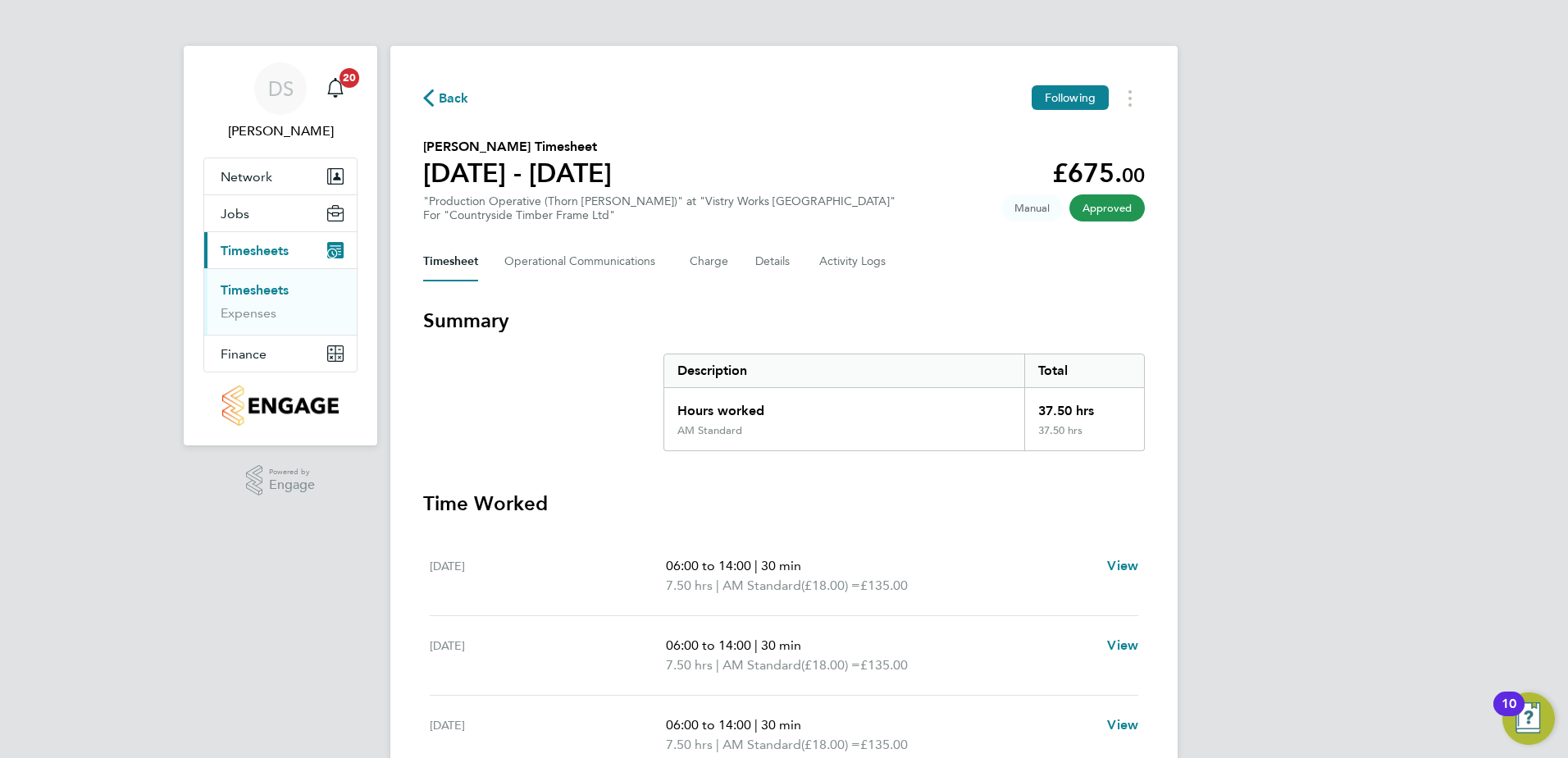
click at [448, 100] on span "Back" at bounding box center [454, 99] width 30 height 20
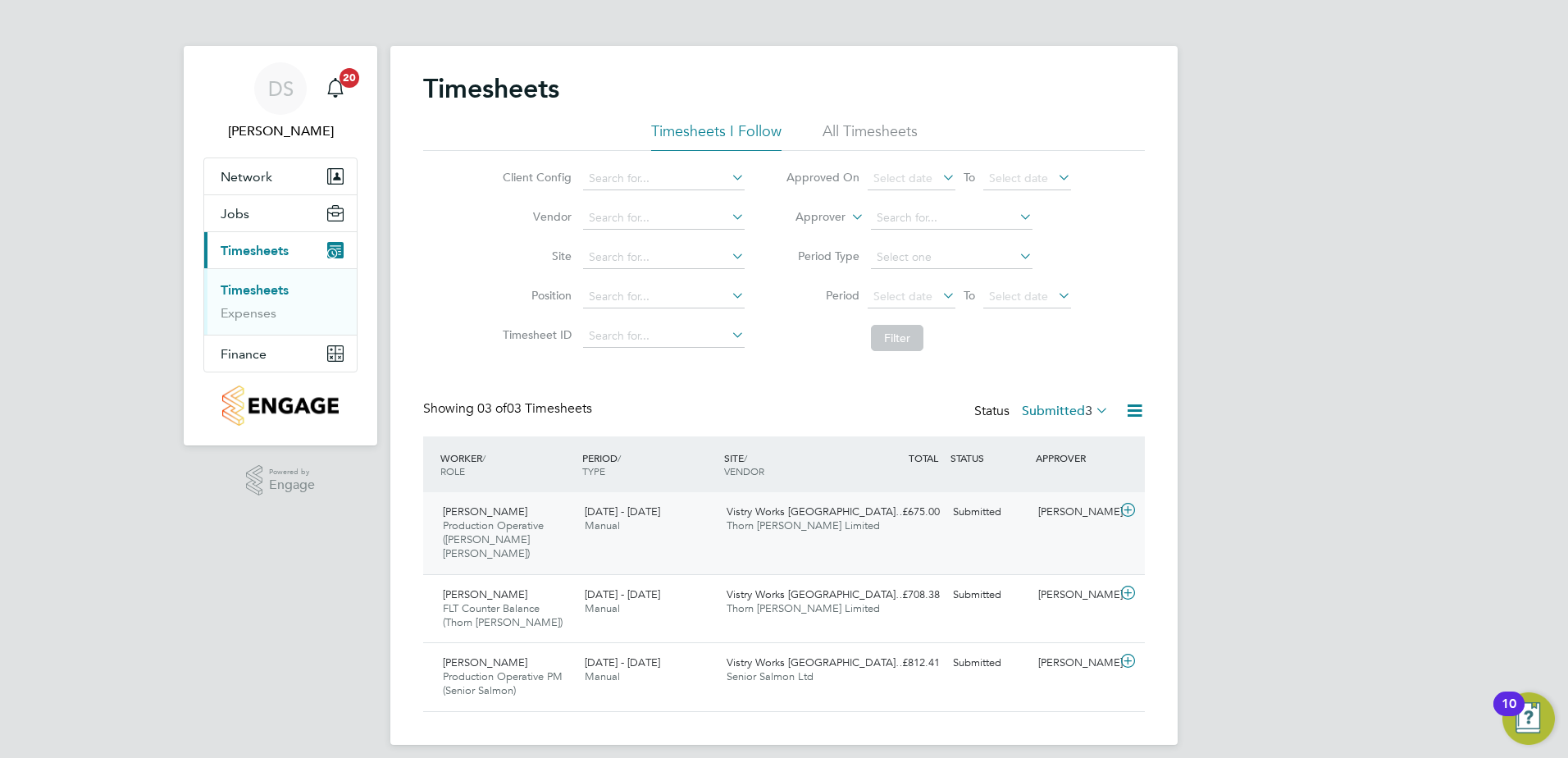
click at [1134, 510] on icon at bounding box center [1128, 510] width 21 height 13
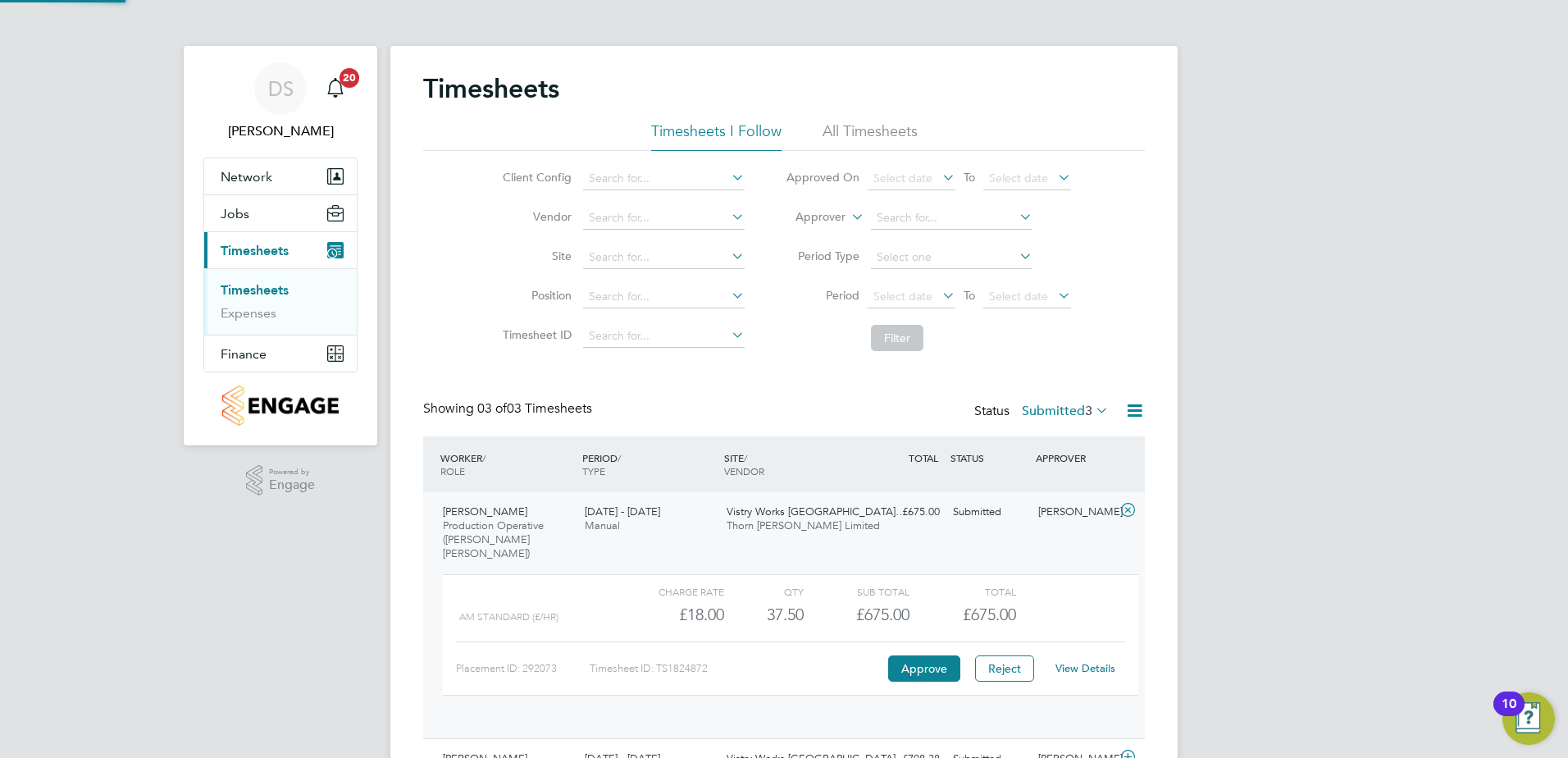
scroll to position [28, 160]
click at [918, 656] on button "Approve" at bounding box center [923, 668] width 72 height 26
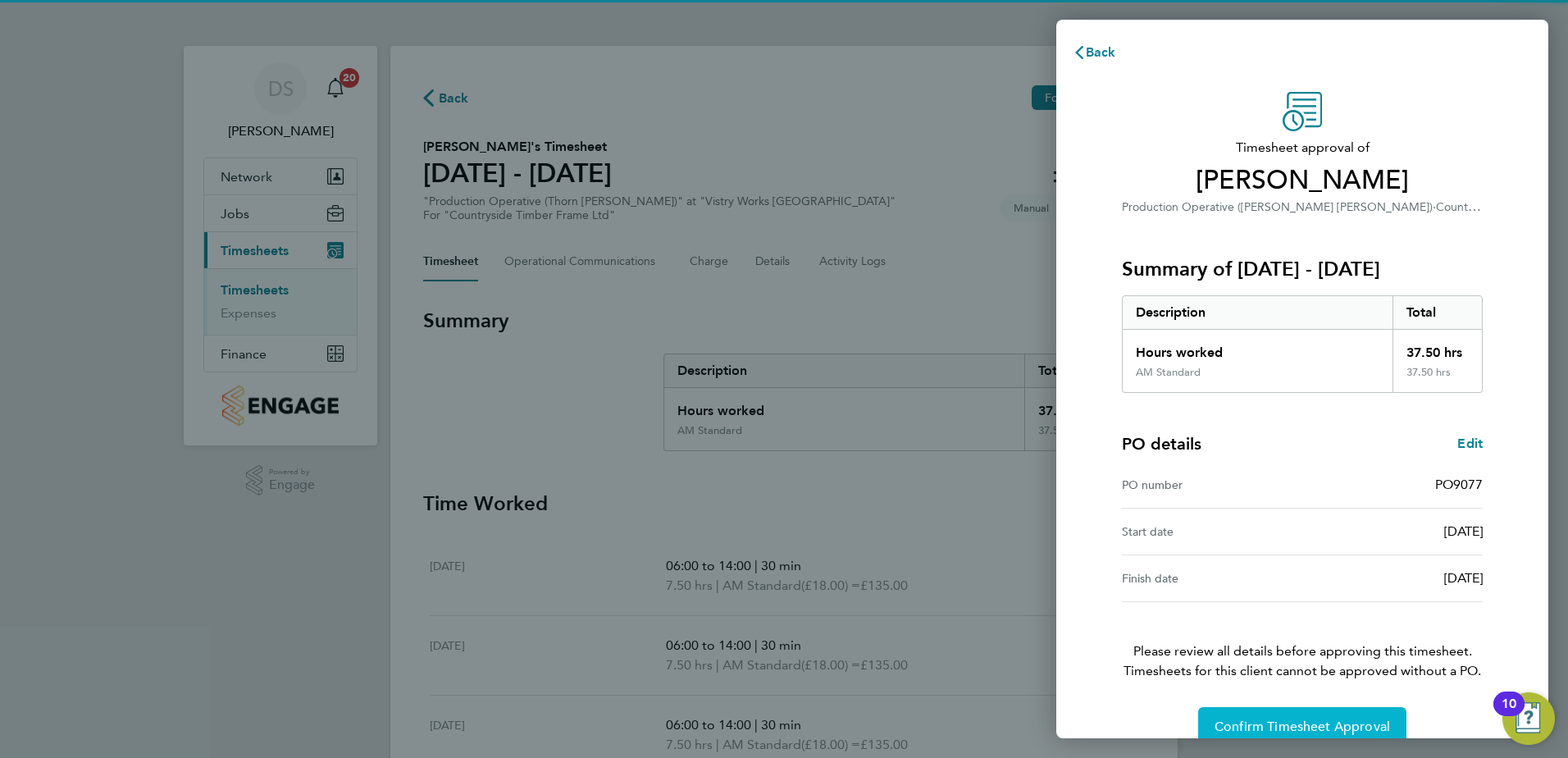
click at [1281, 715] on button "Confirm Timesheet Approval" at bounding box center [1302, 727] width 208 height 39
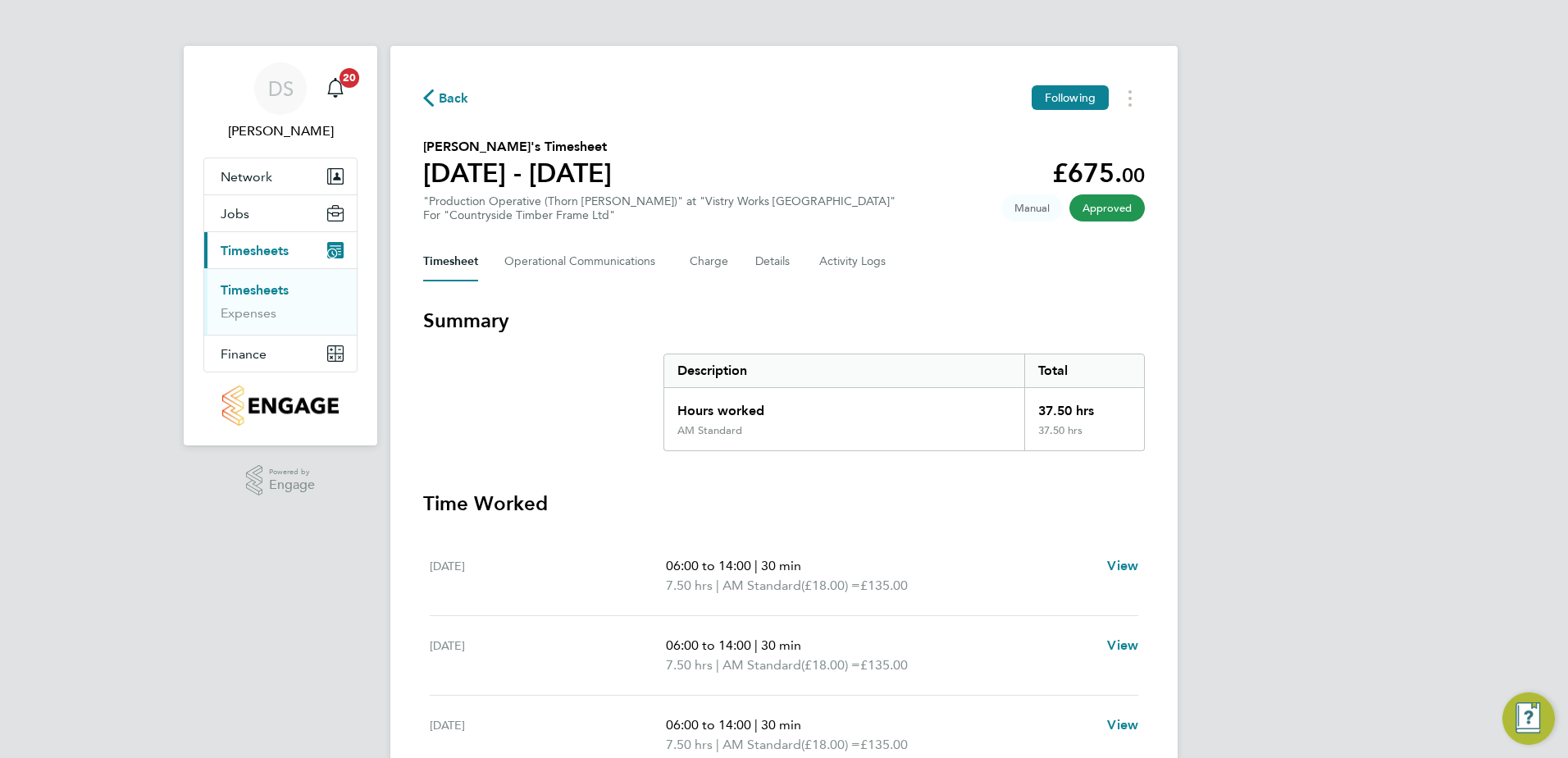
click at [444, 90] on span "Back" at bounding box center [454, 99] width 30 height 20
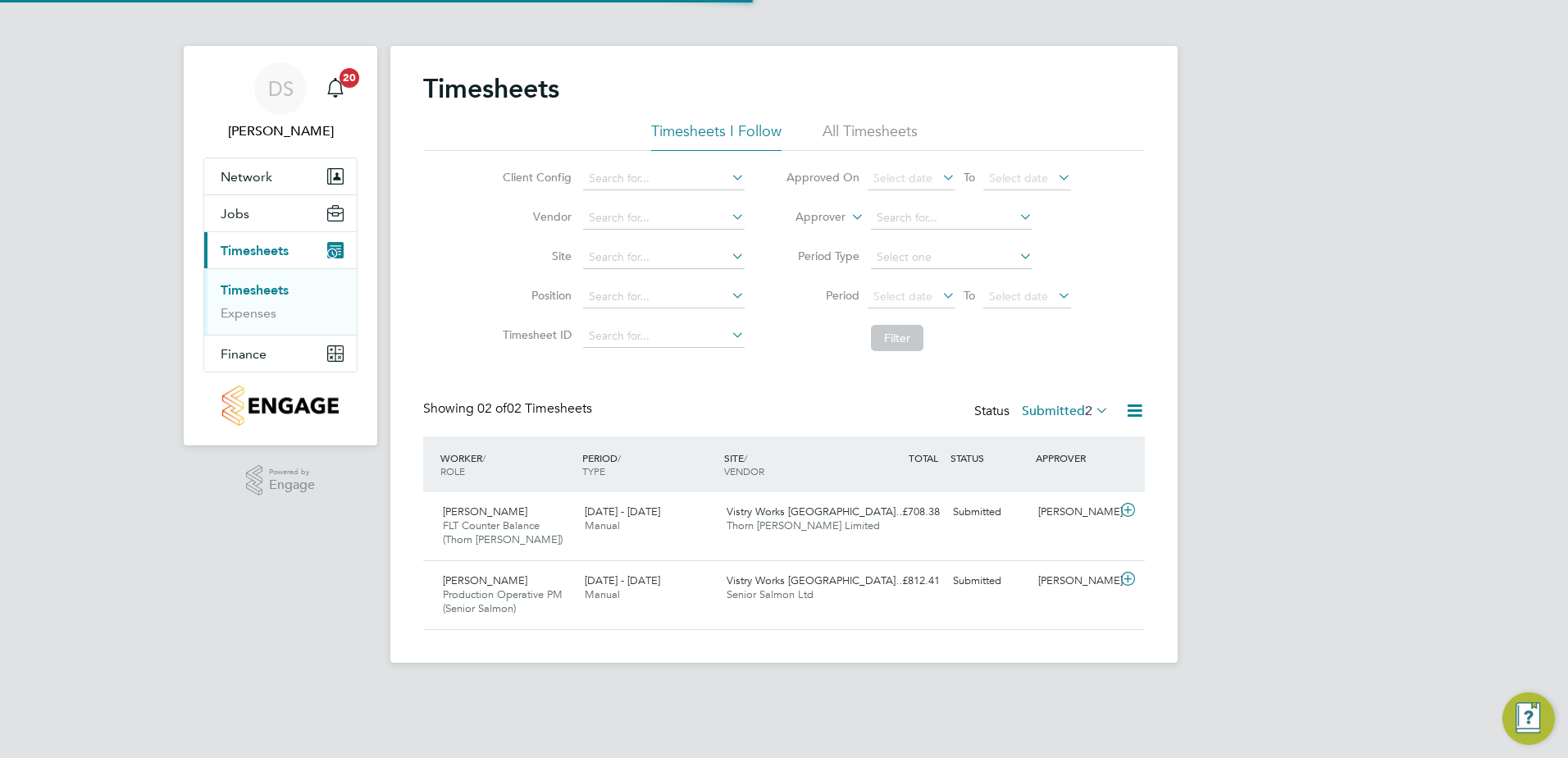
scroll to position [42, 143]
click at [1122, 509] on icon at bounding box center [1128, 510] width 21 height 13
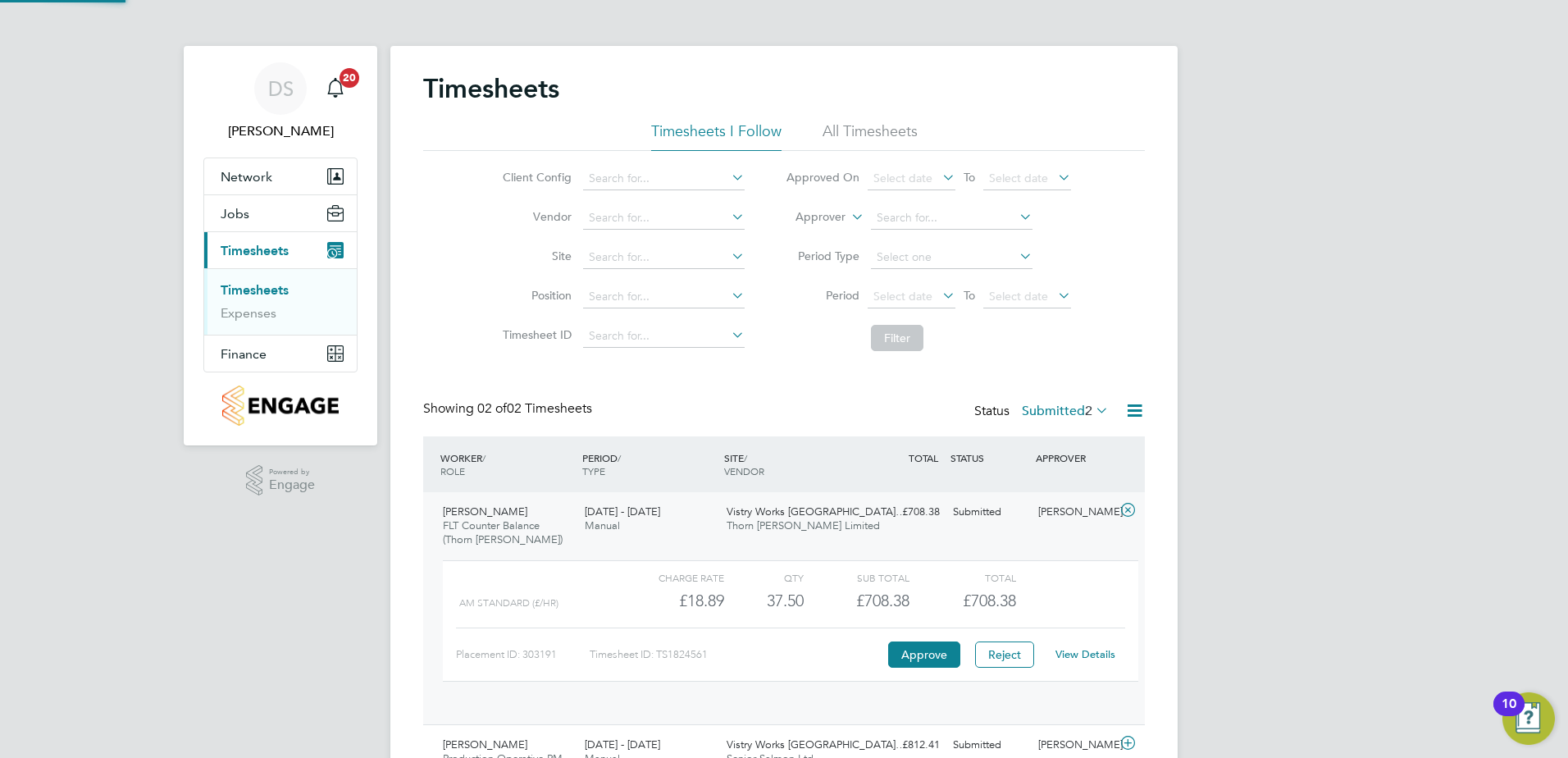
scroll to position [28, 160]
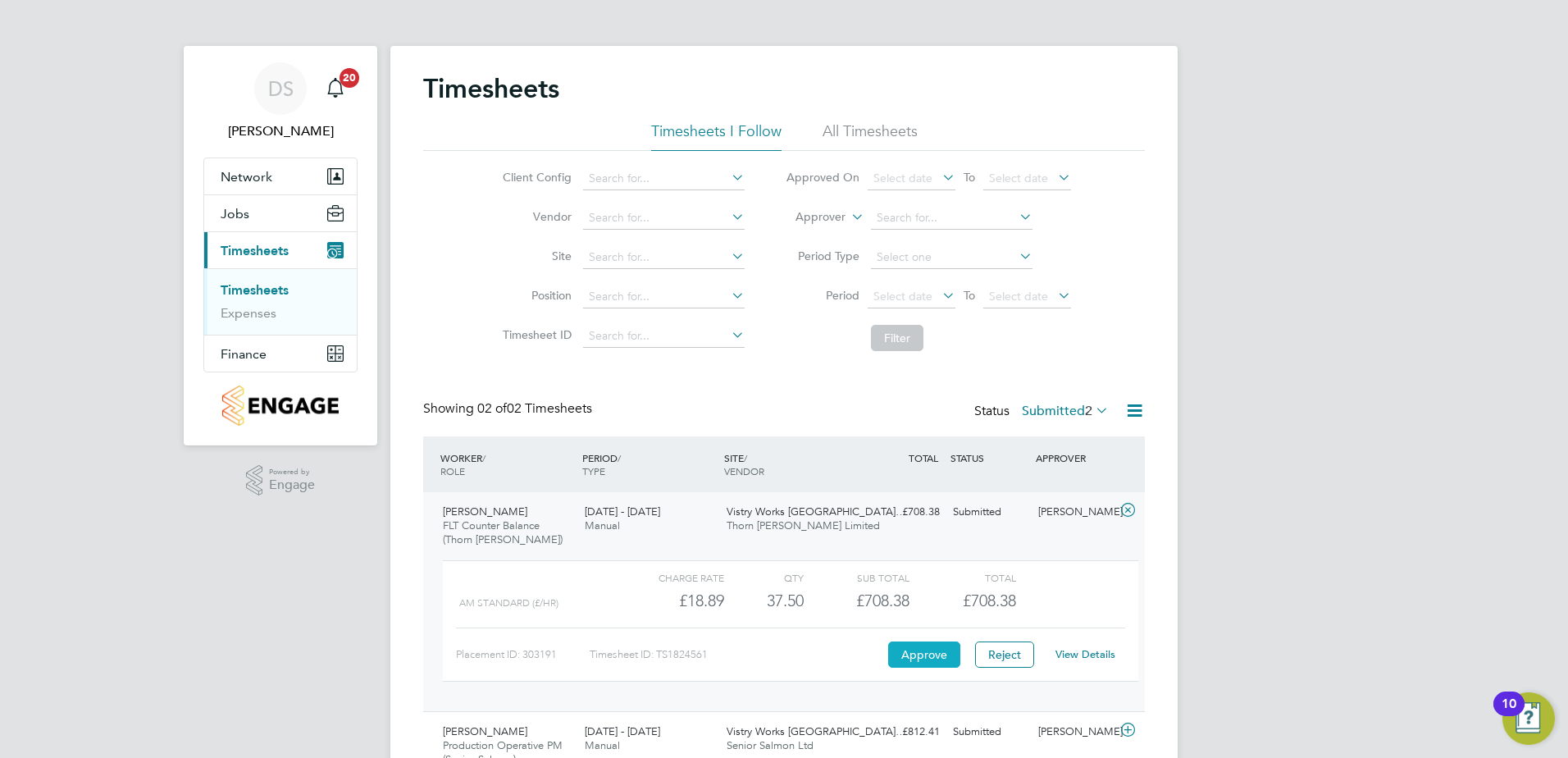
click at [908, 658] on button "Approve" at bounding box center [923, 654] width 72 height 26
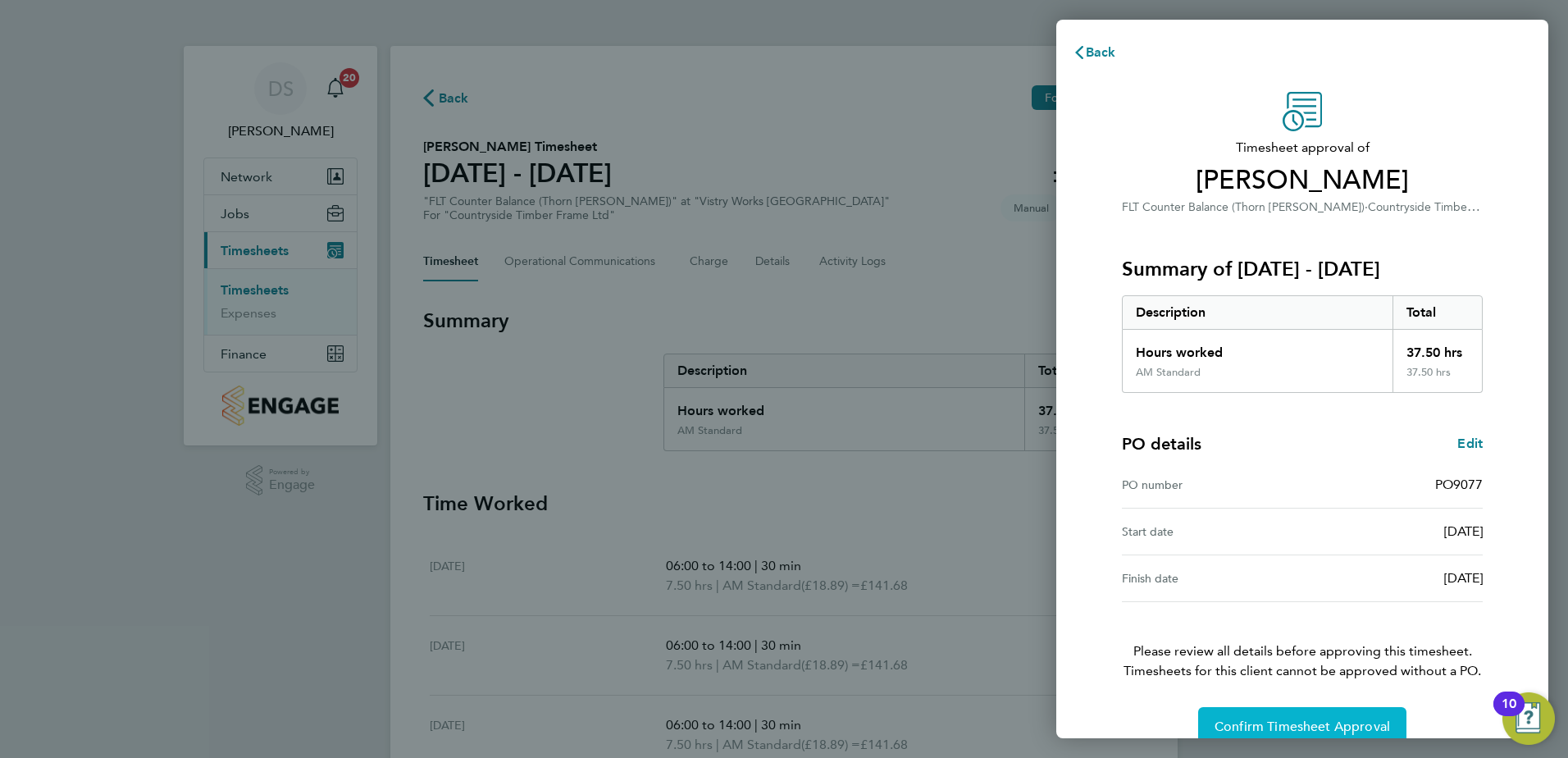
click at [1302, 716] on button "Confirm Timesheet Approval" at bounding box center [1302, 727] width 208 height 39
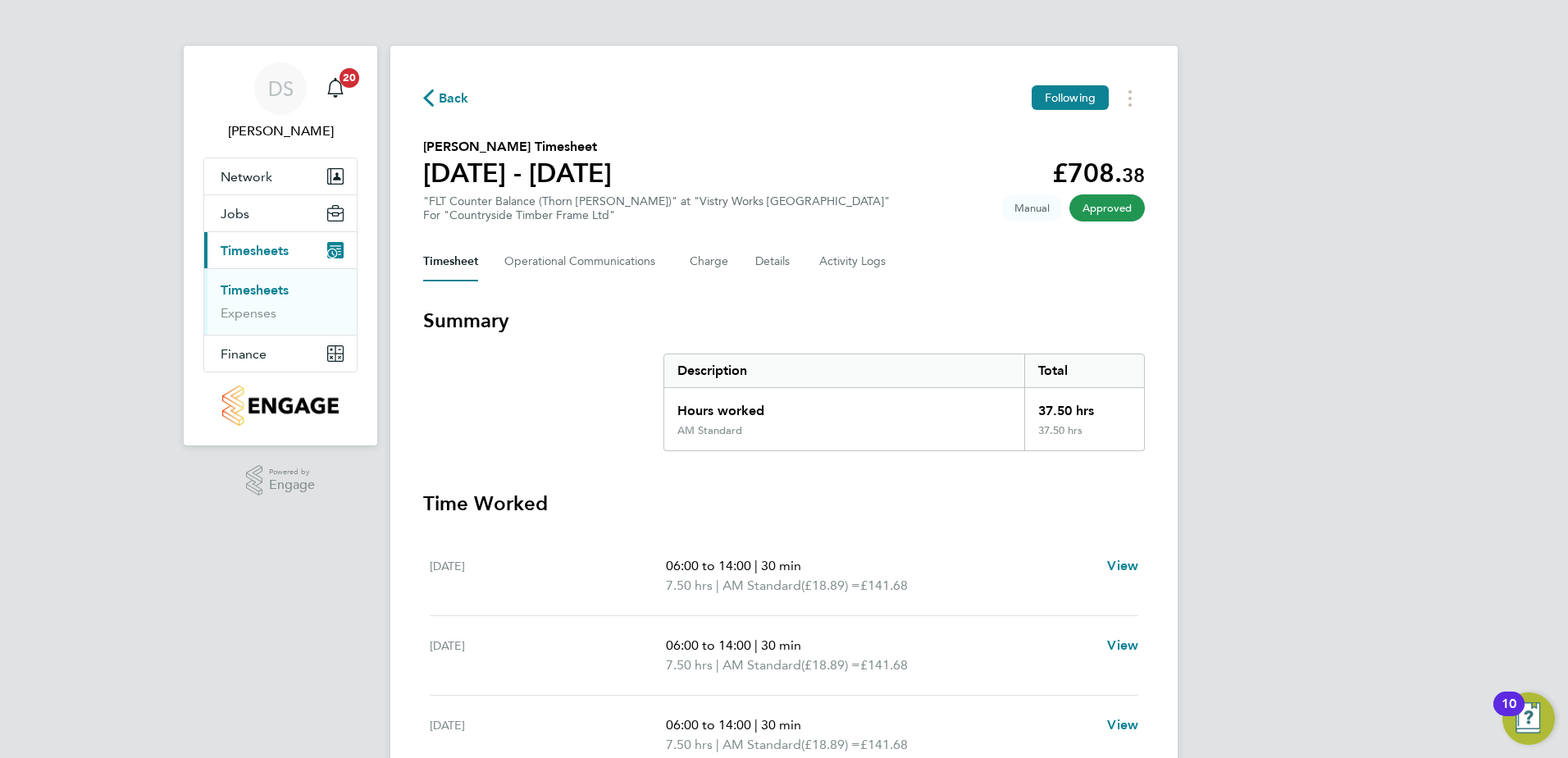
click at [455, 100] on span "Back" at bounding box center [454, 99] width 30 height 20
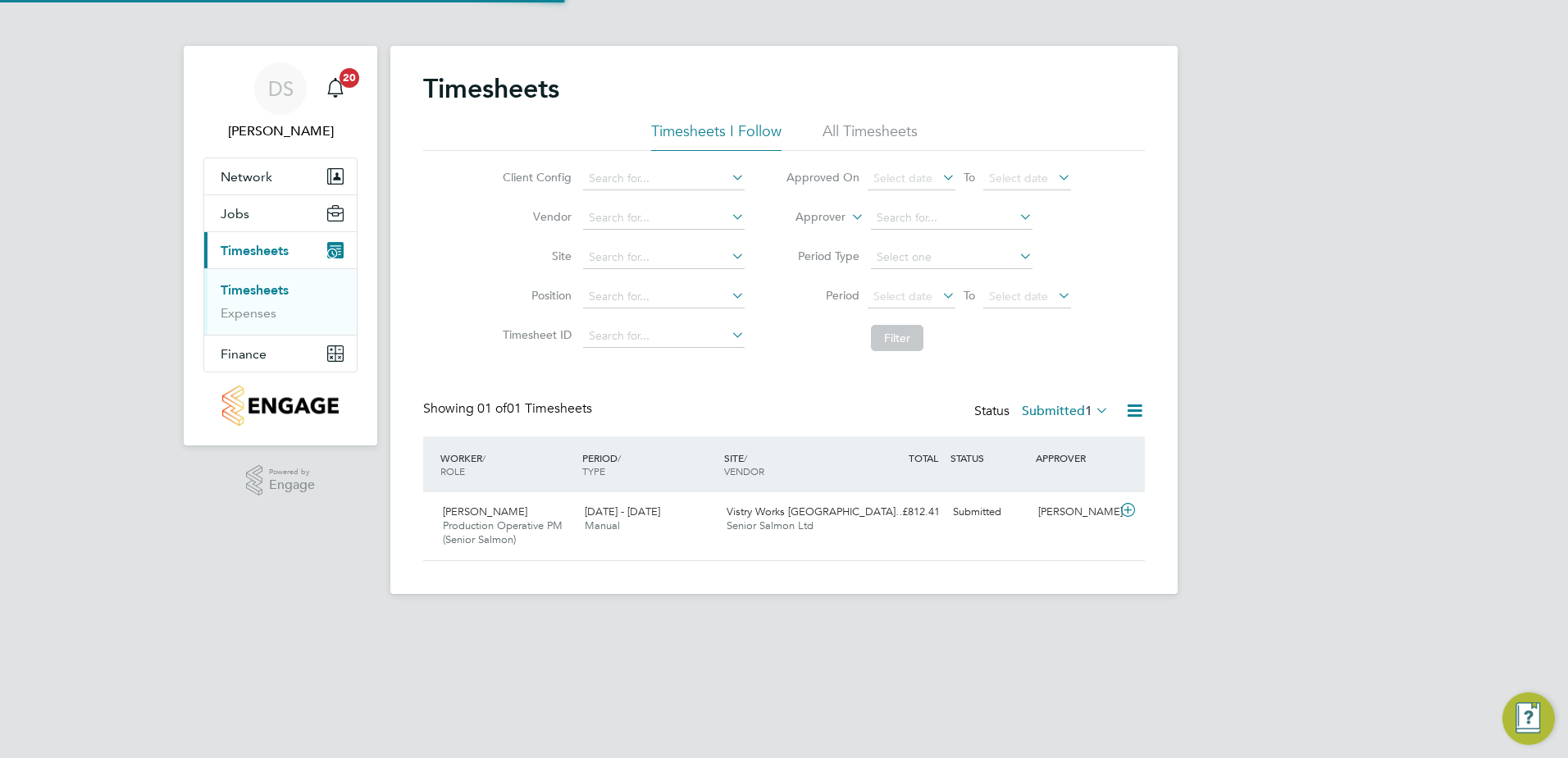
scroll to position [42, 143]
click at [1132, 510] on icon at bounding box center [1128, 510] width 21 height 13
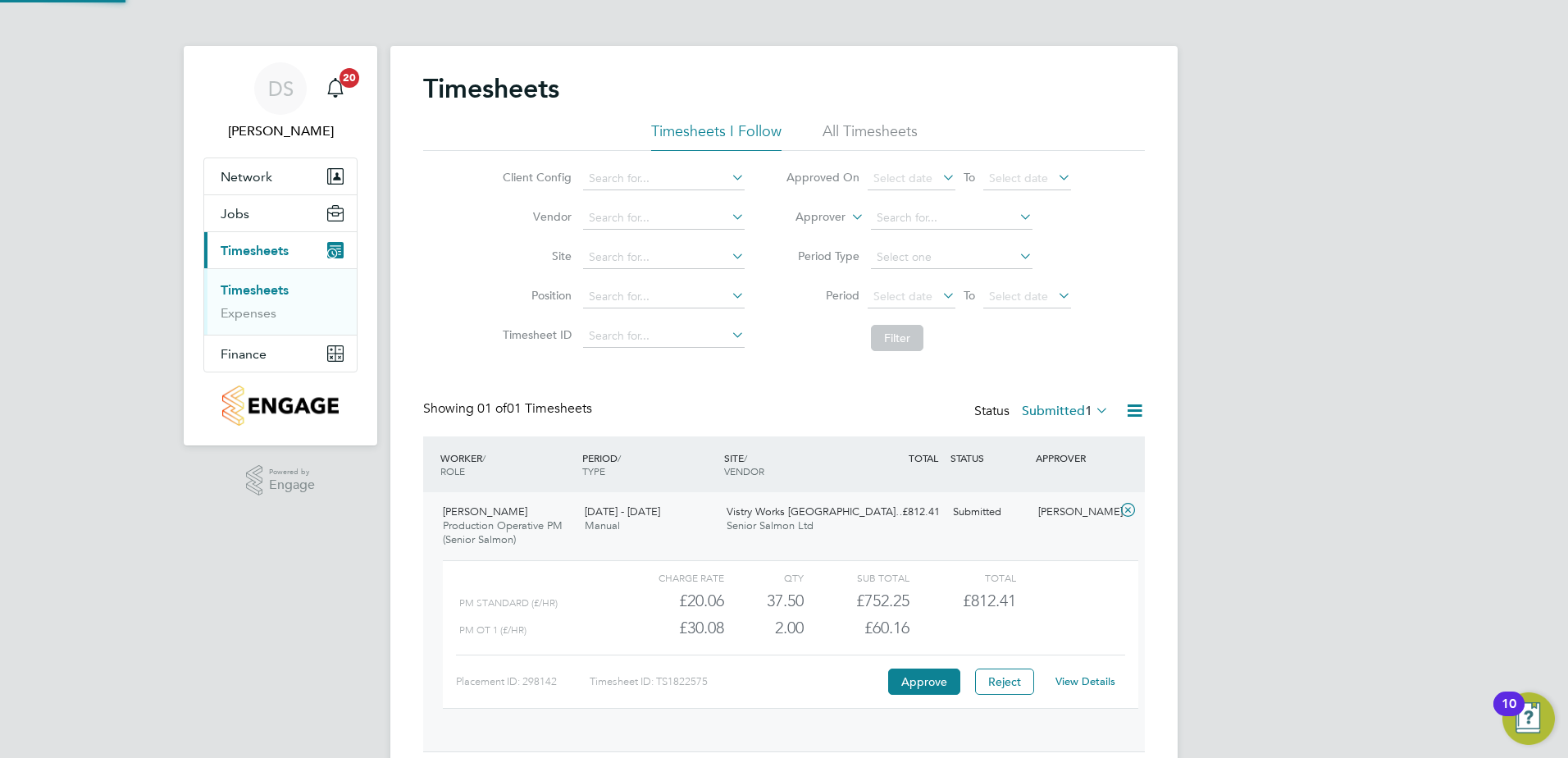
scroll to position [28, 160]
click at [916, 679] on button "Approve" at bounding box center [923, 681] width 72 height 26
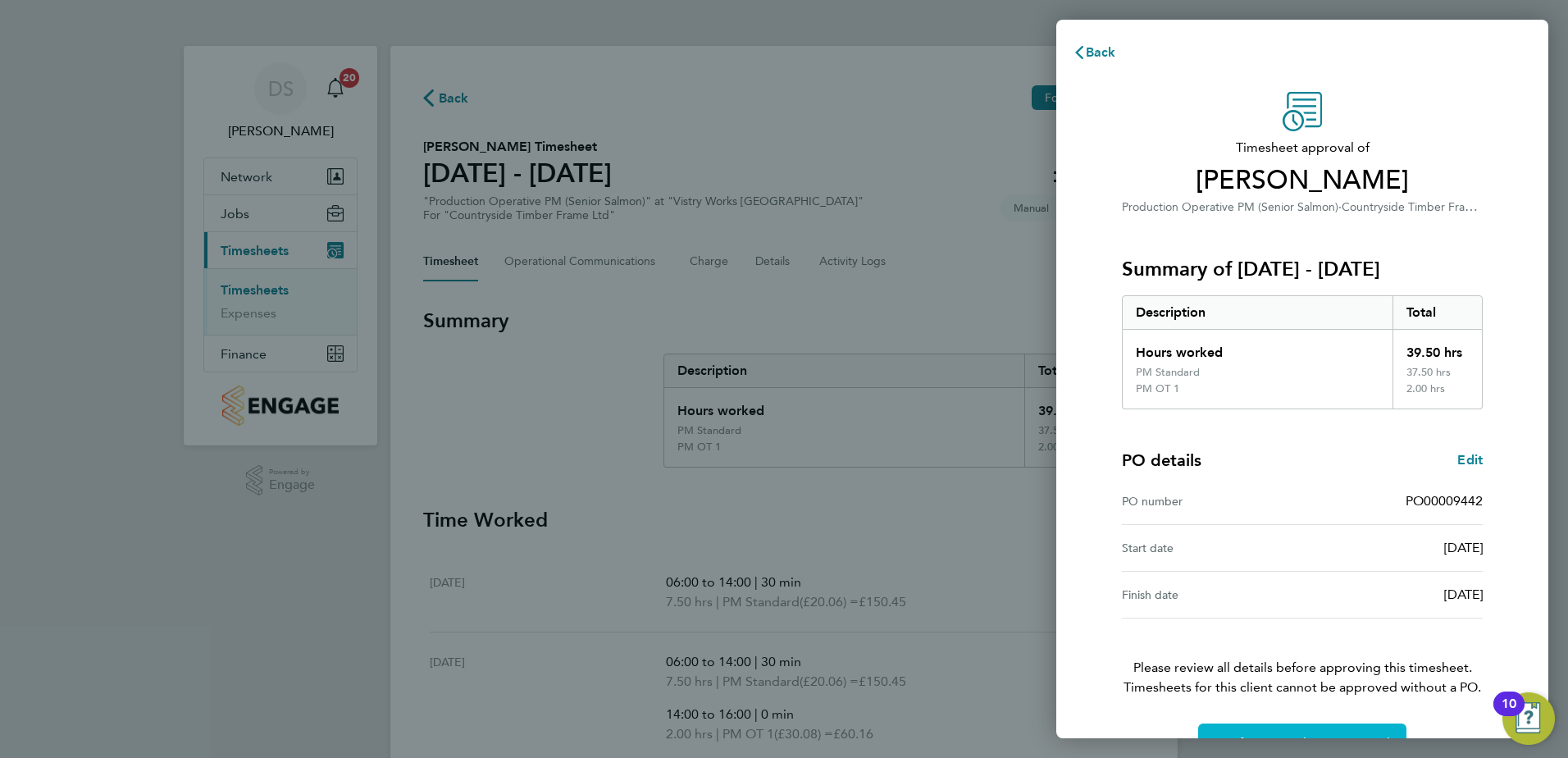
click at [1359, 734] on button "Confirm Timesheet Approval" at bounding box center [1302, 744] width 208 height 39
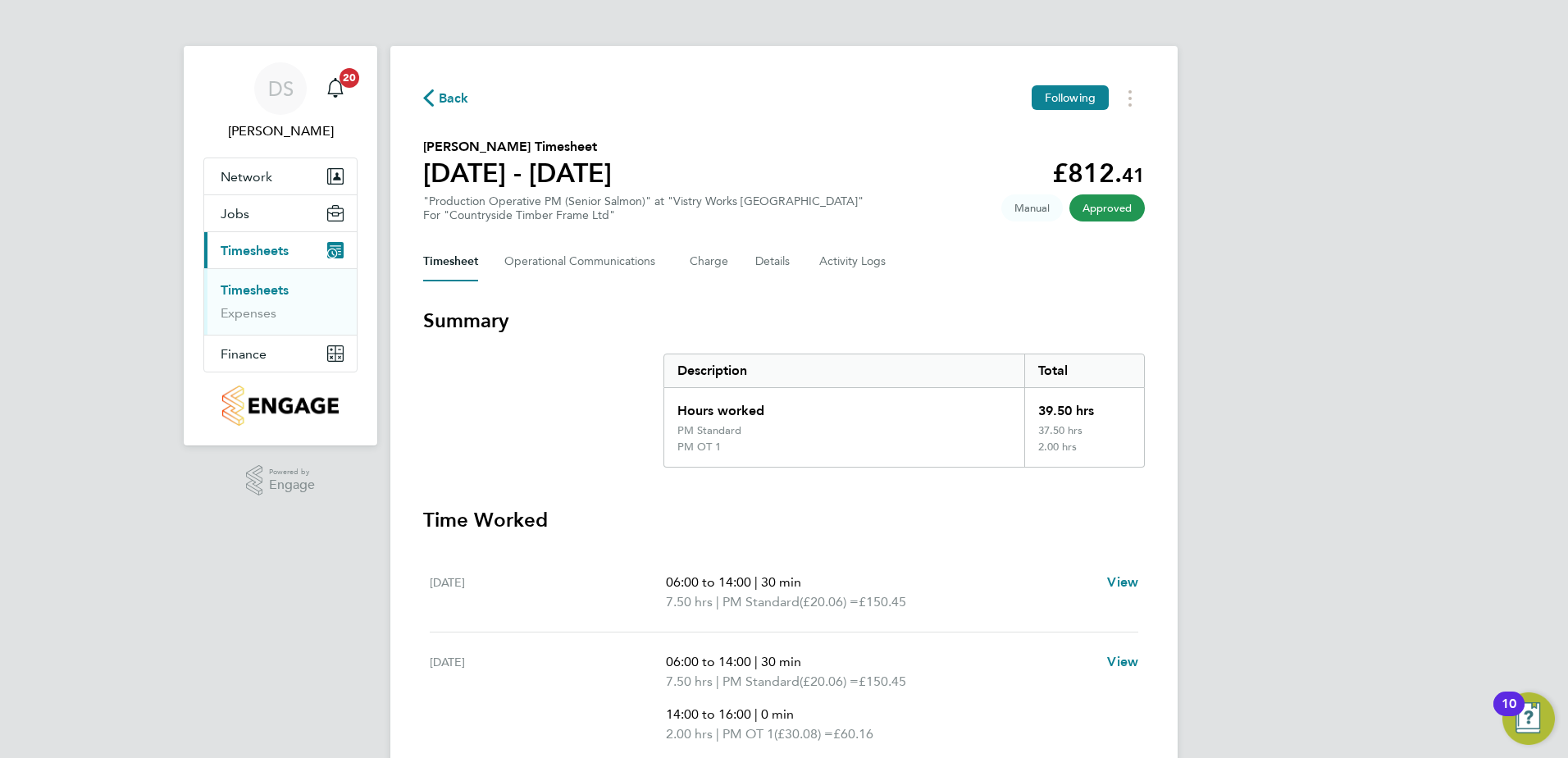
click at [429, 95] on icon "button" at bounding box center [429, 98] width 11 height 17
